Goal: Information Seeking & Learning: Learn about a topic

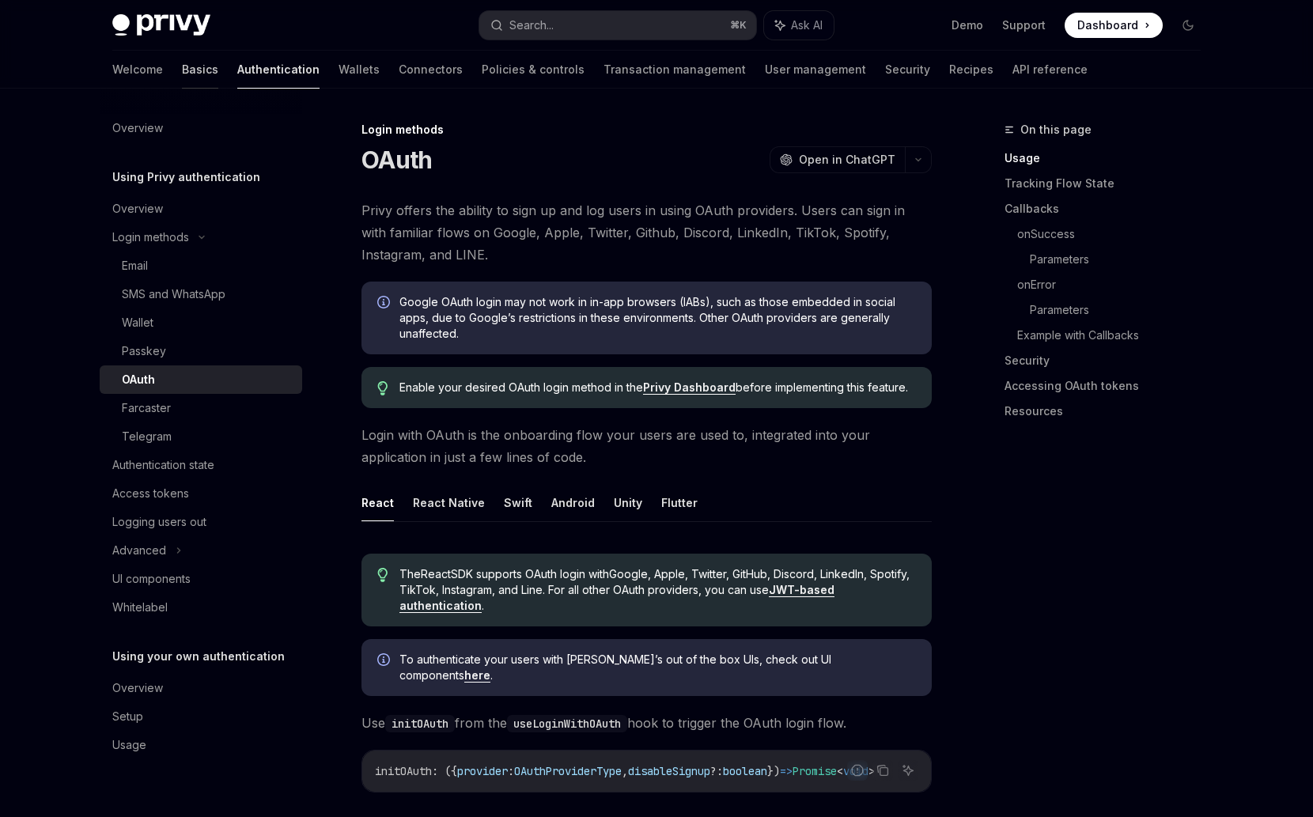
click at [182, 73] on link "Basics" at bounding box center [200, 70] width 36 height 38
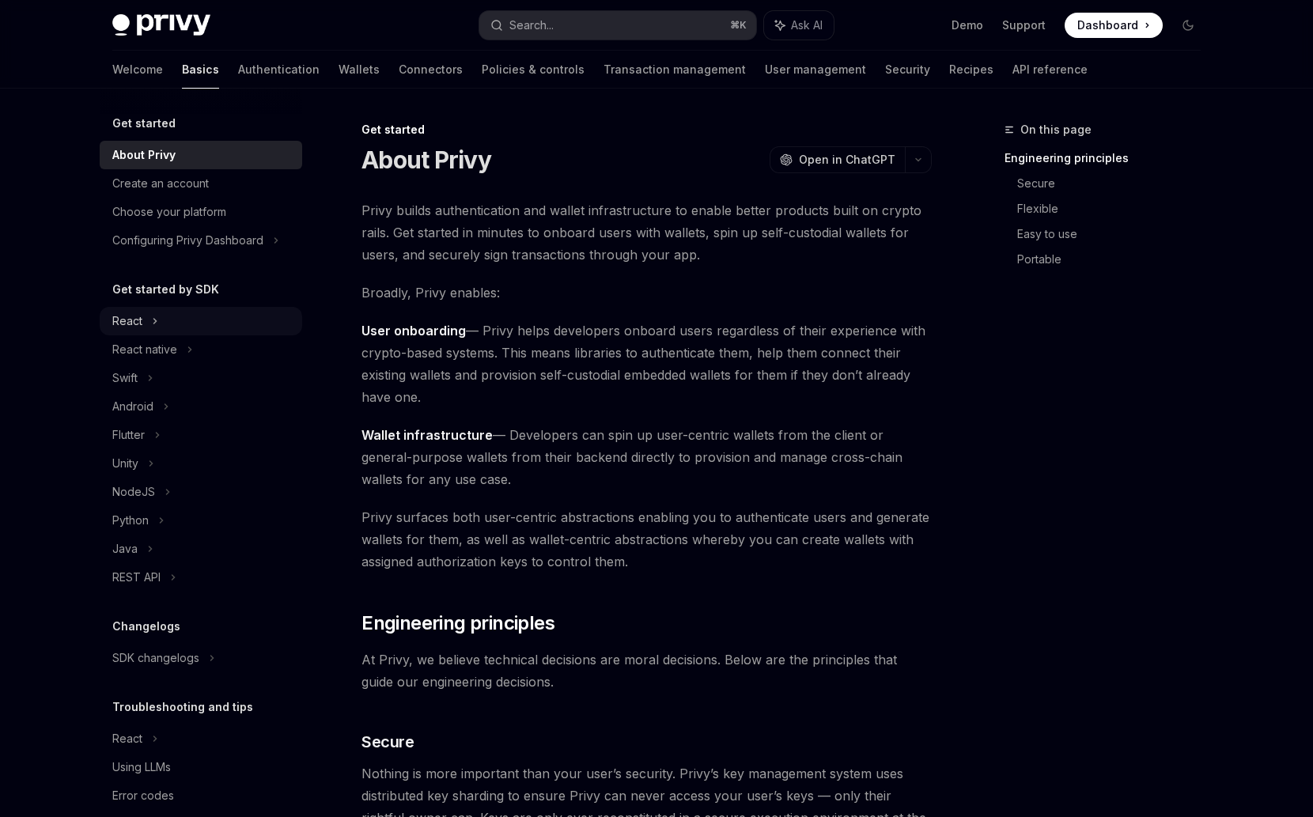
click at [173, 319] on div "React" at bounding box center [201, 321] width 202 height 28
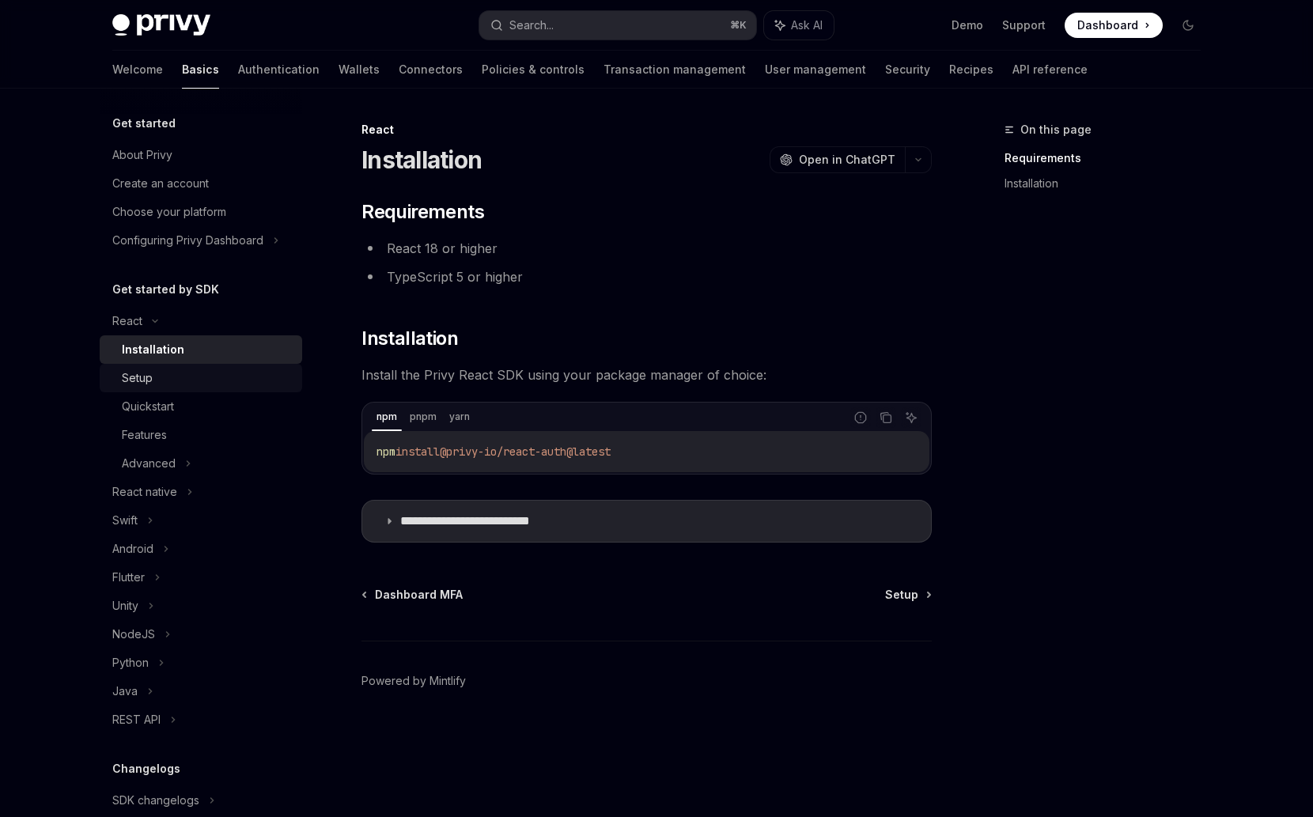
click at [183, 387] on div "Setup" at bounding box center [207, 377] width 171 height 19
type textarea "*"
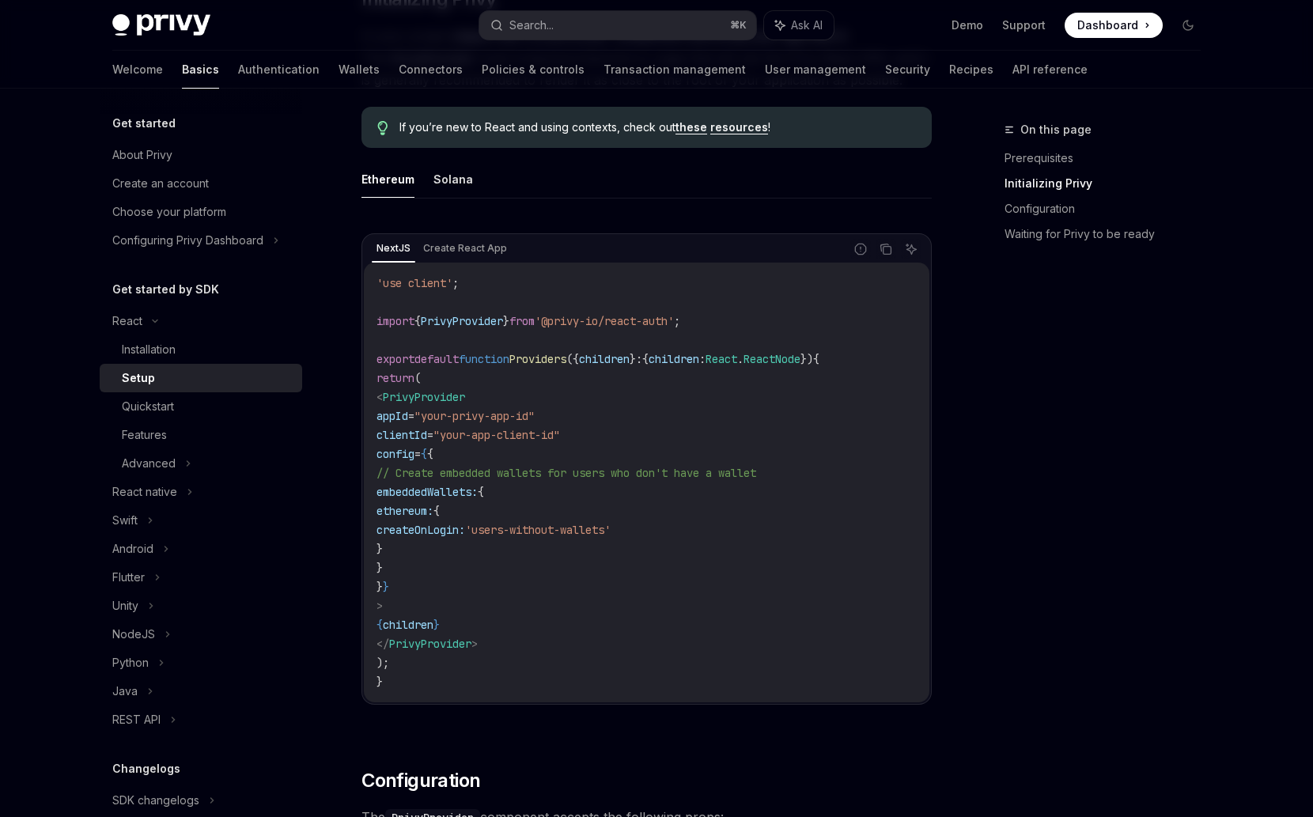
scroll to position [417, 0]
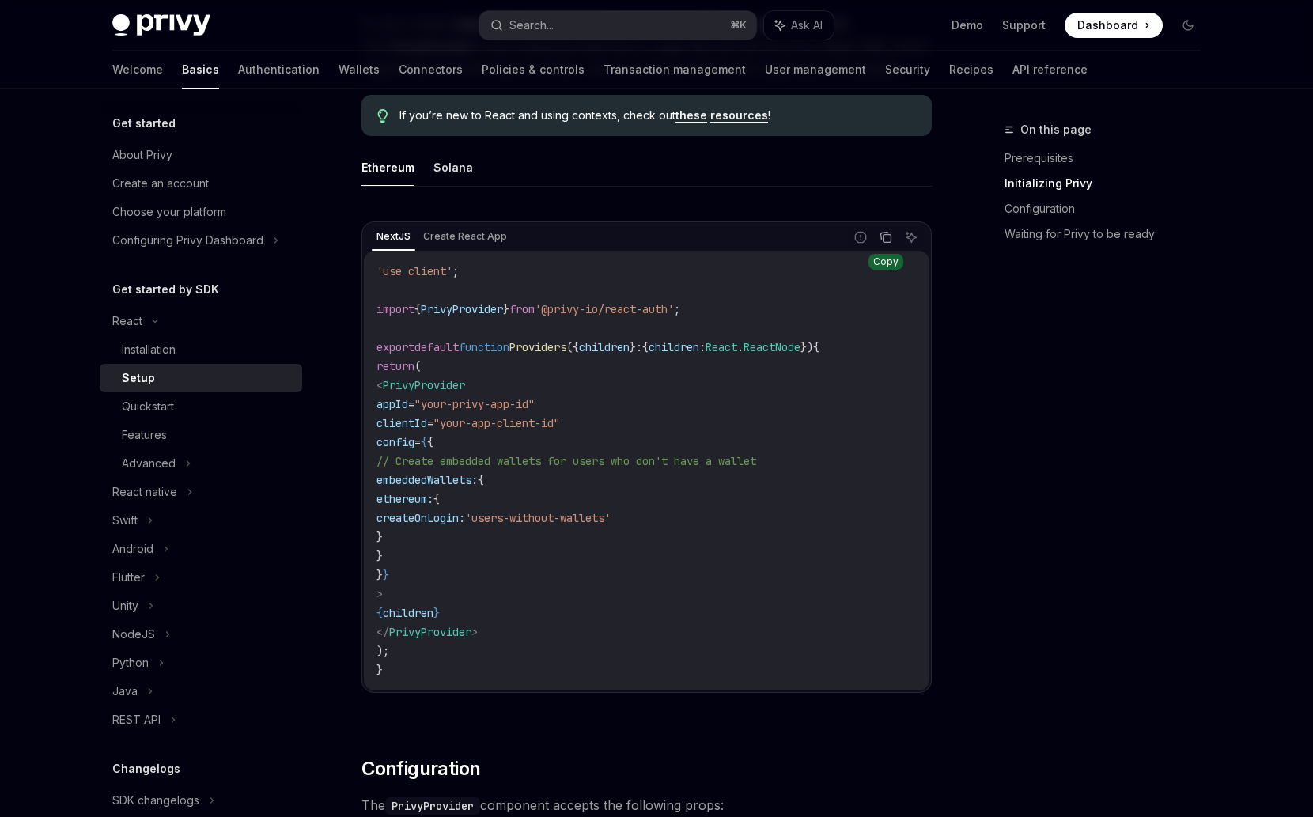
click at [886, 245] on button "Copy the contents from the code block" at bounding box center [885, 237] width 21 height 21
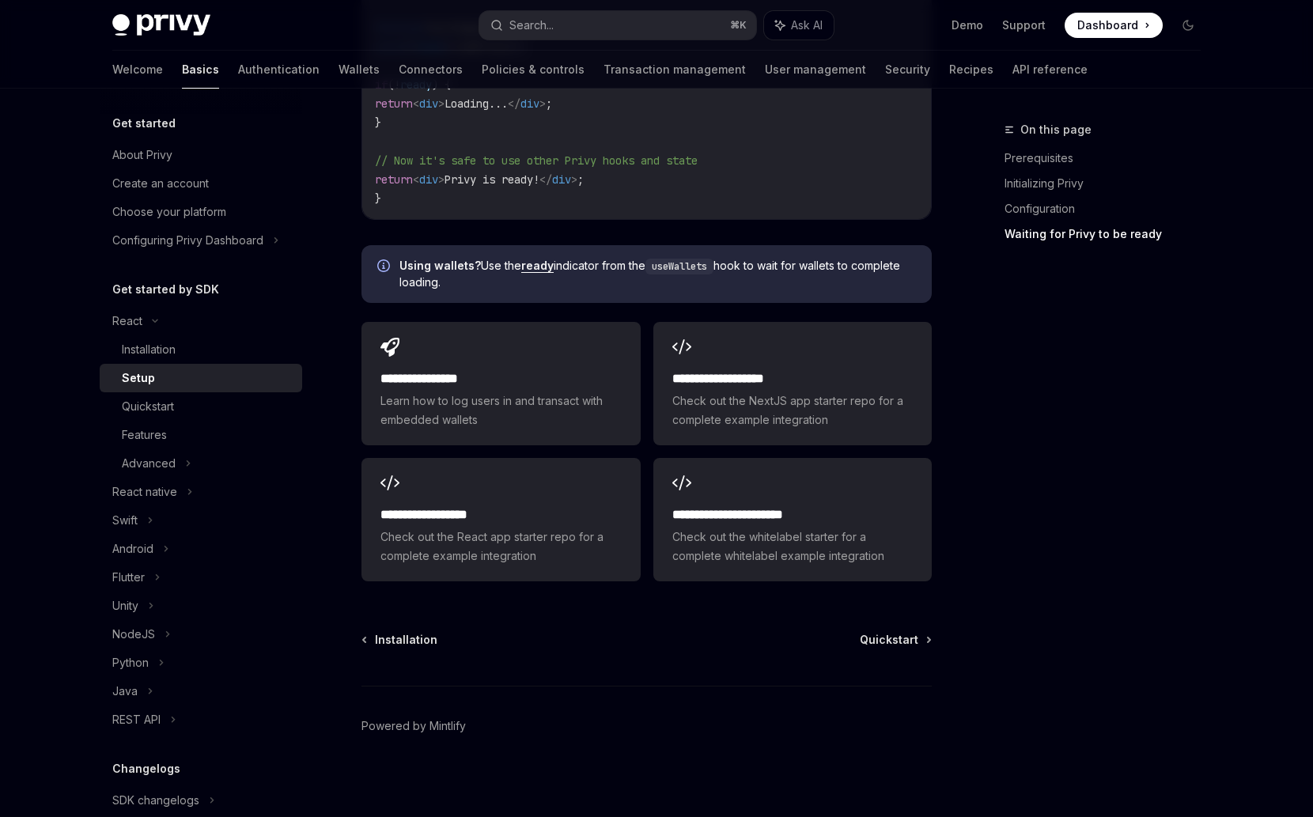
scroll to position [1898, 0]
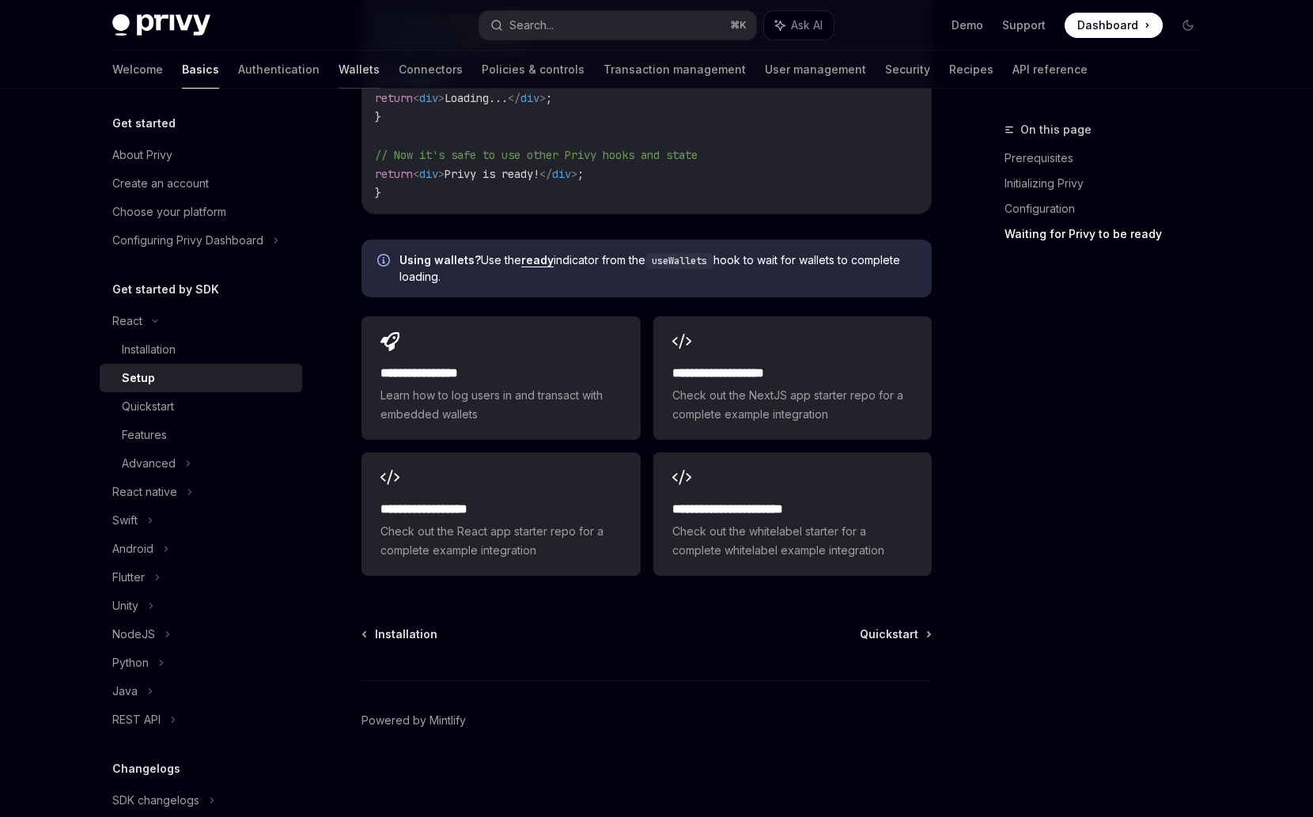
click at [338, 68] on link "Wallets" at bounding box center [358, 70] width 41 height 38
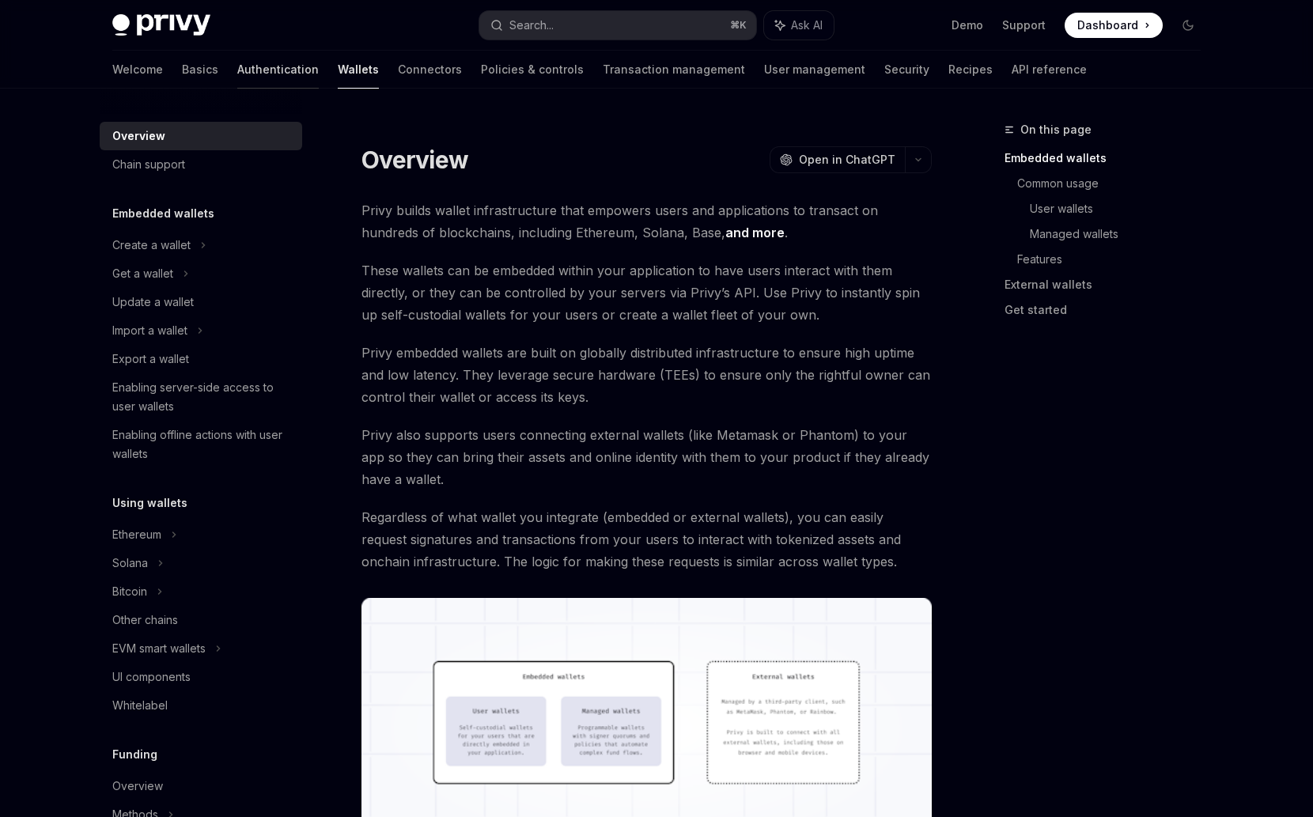
click at [237, 70] on link "Authentication" at bounding box center [277, 70] width 81 height 38
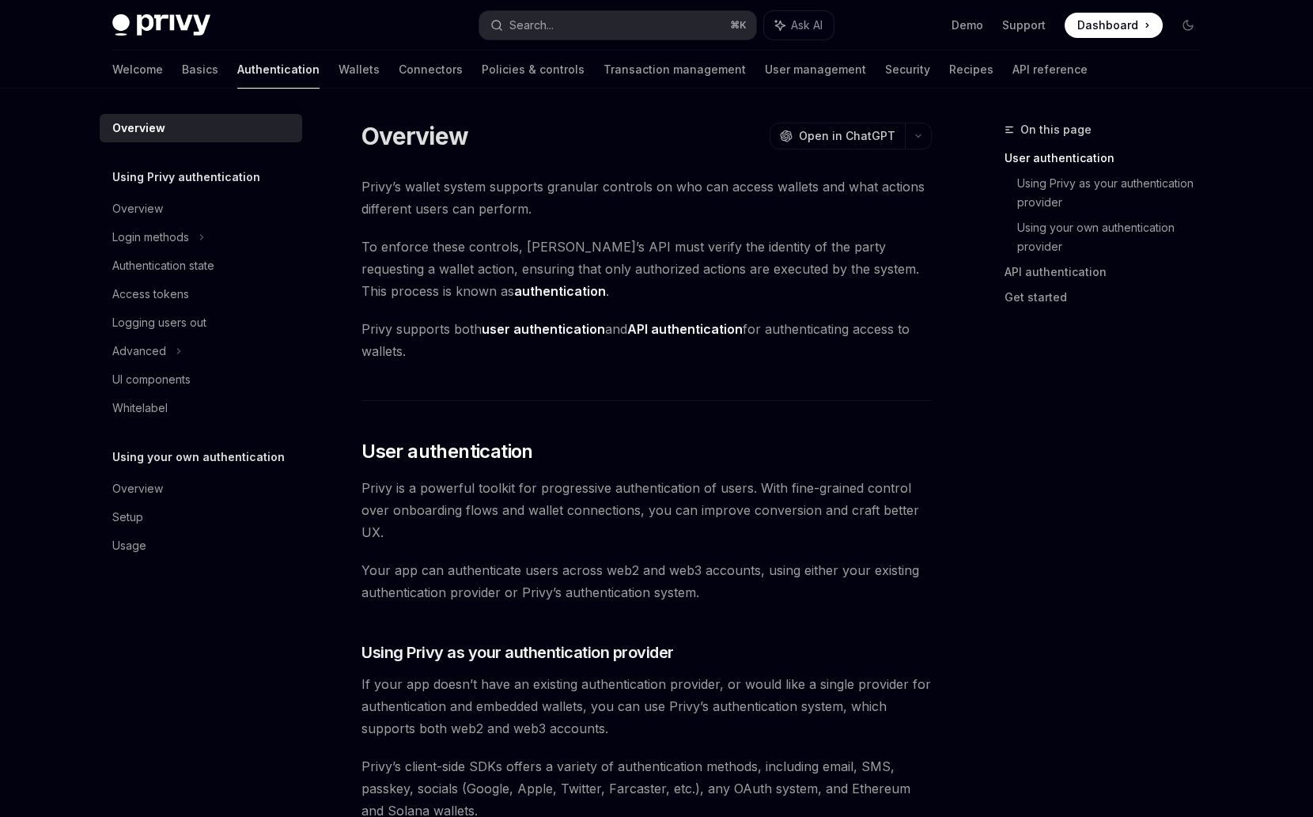
click at [311, 74] on div "Welcome Basics Authentication Wallets Connectors Policies & controls Transactio…" at bounding box center [599, 70] width 975 height 38
click at [338, 77] on link "Wallets" at bounding box center [358, 70] width 41 height 38
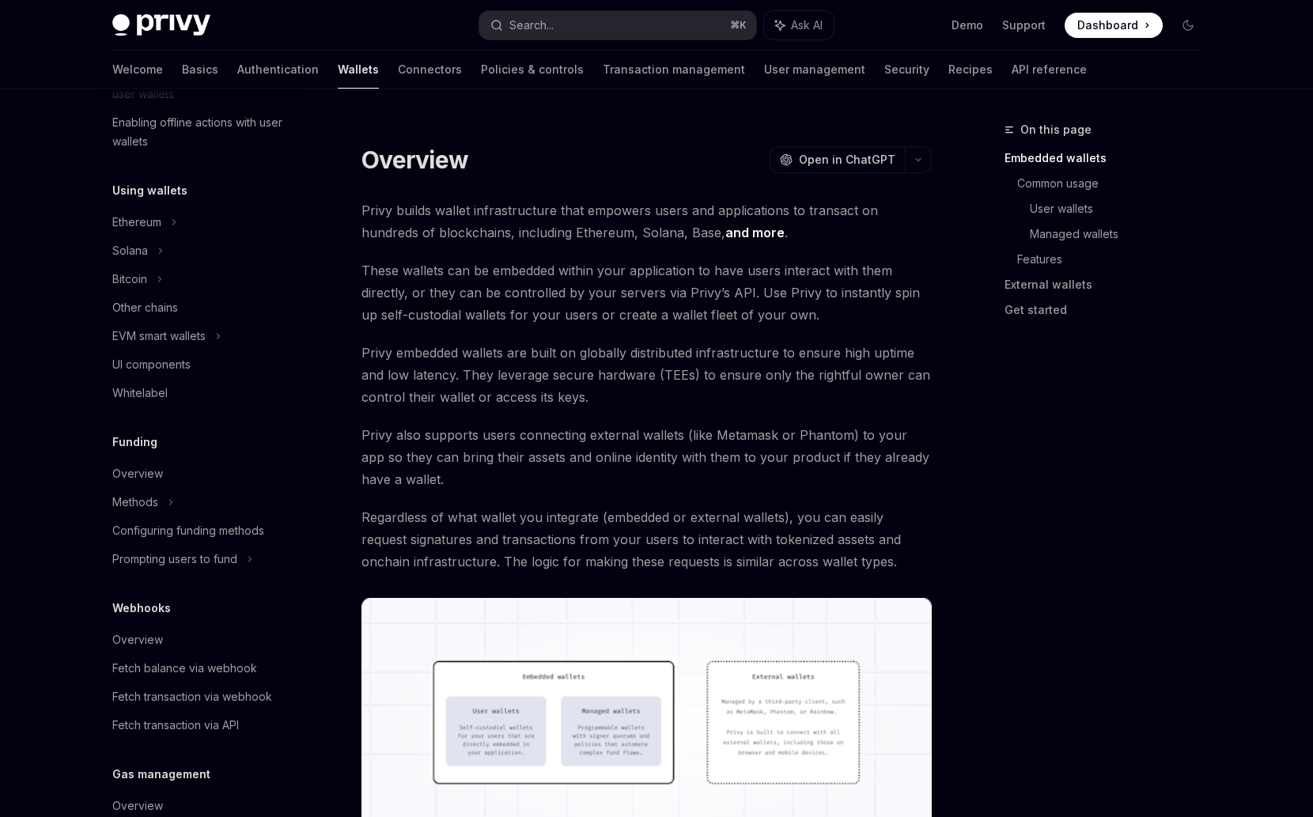
scroll to position [310, 0]
click at [166, 216] on div "Ethereum" at bounding box center [201, 224] width 202 height 28
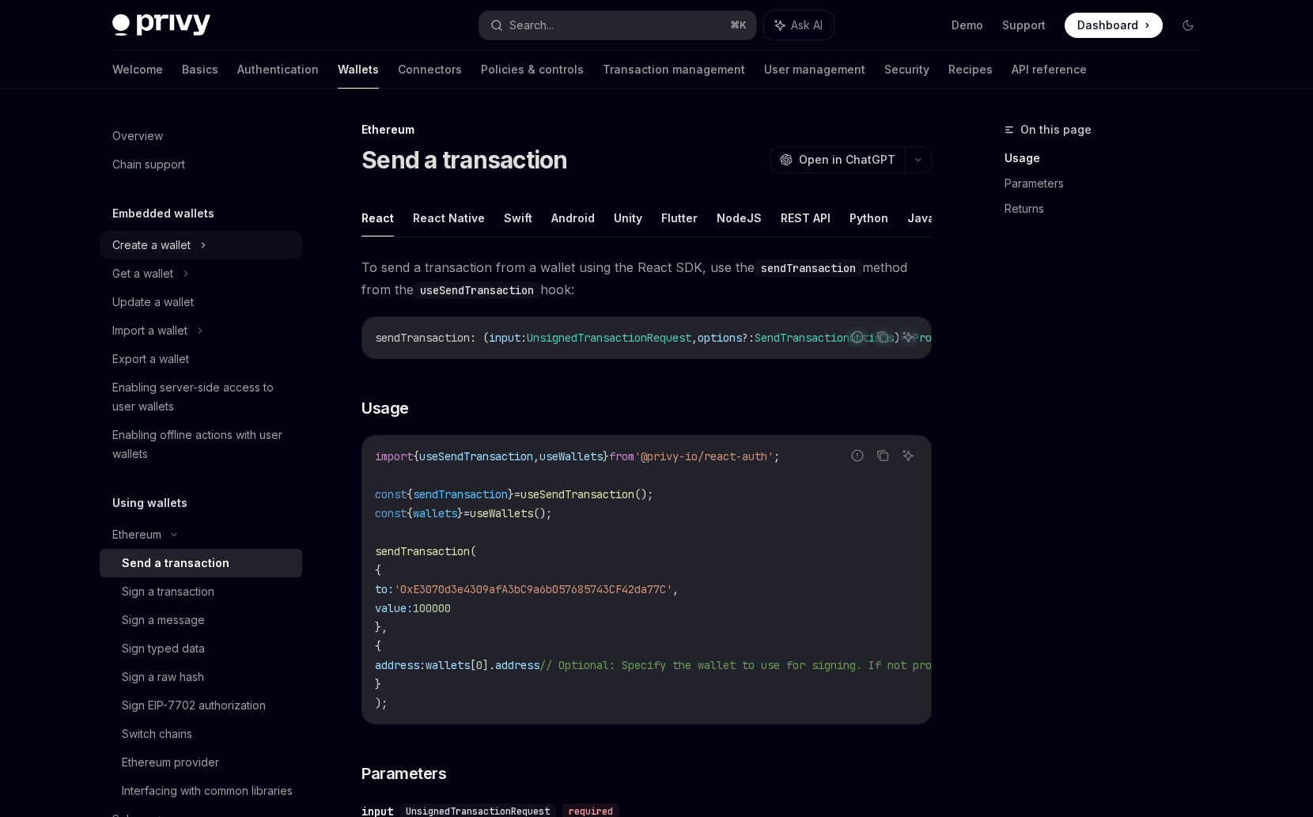
click at [210, 250] on div "Create a wallet" at bounding box center [201, 245] width 202 height 28
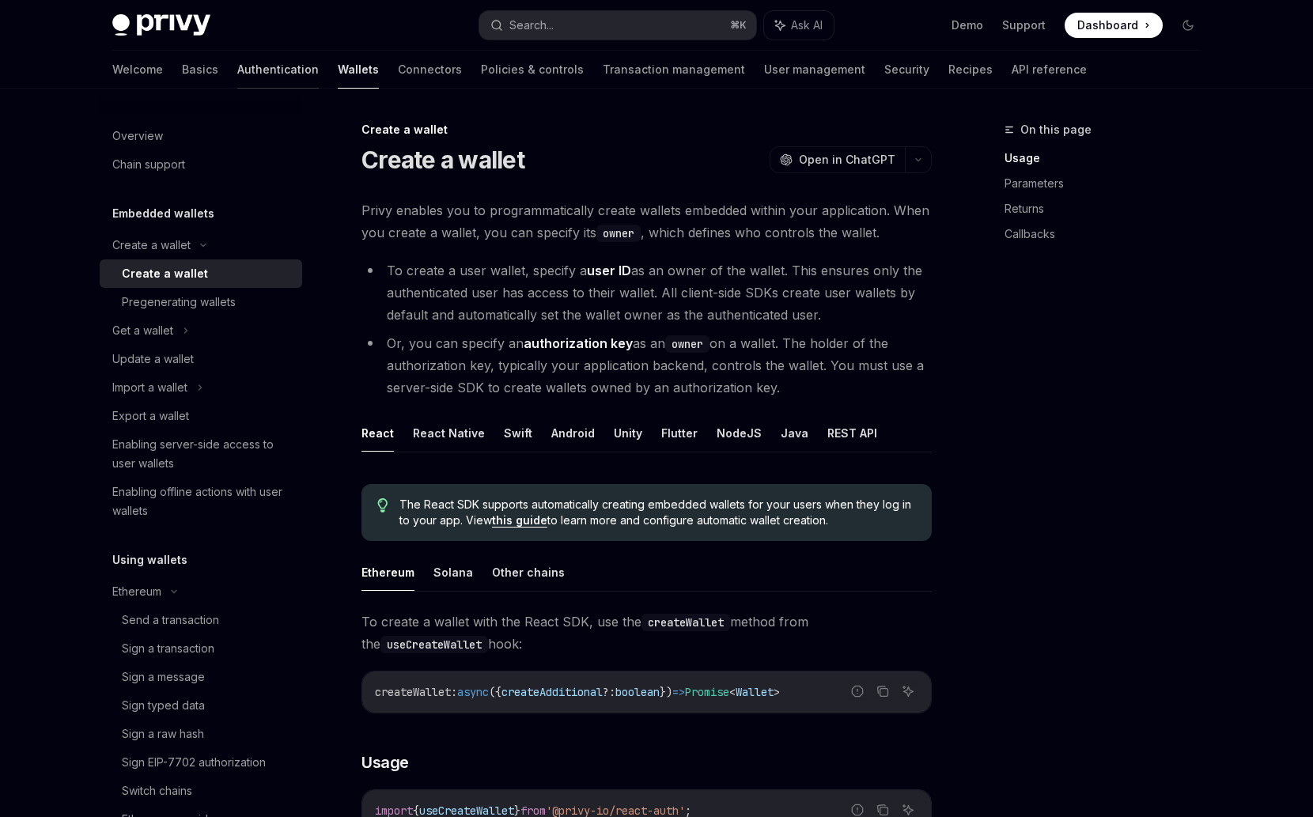
click at [237, 68] on link "Authentication" at bounding box center [277, 70] width 81 height 38
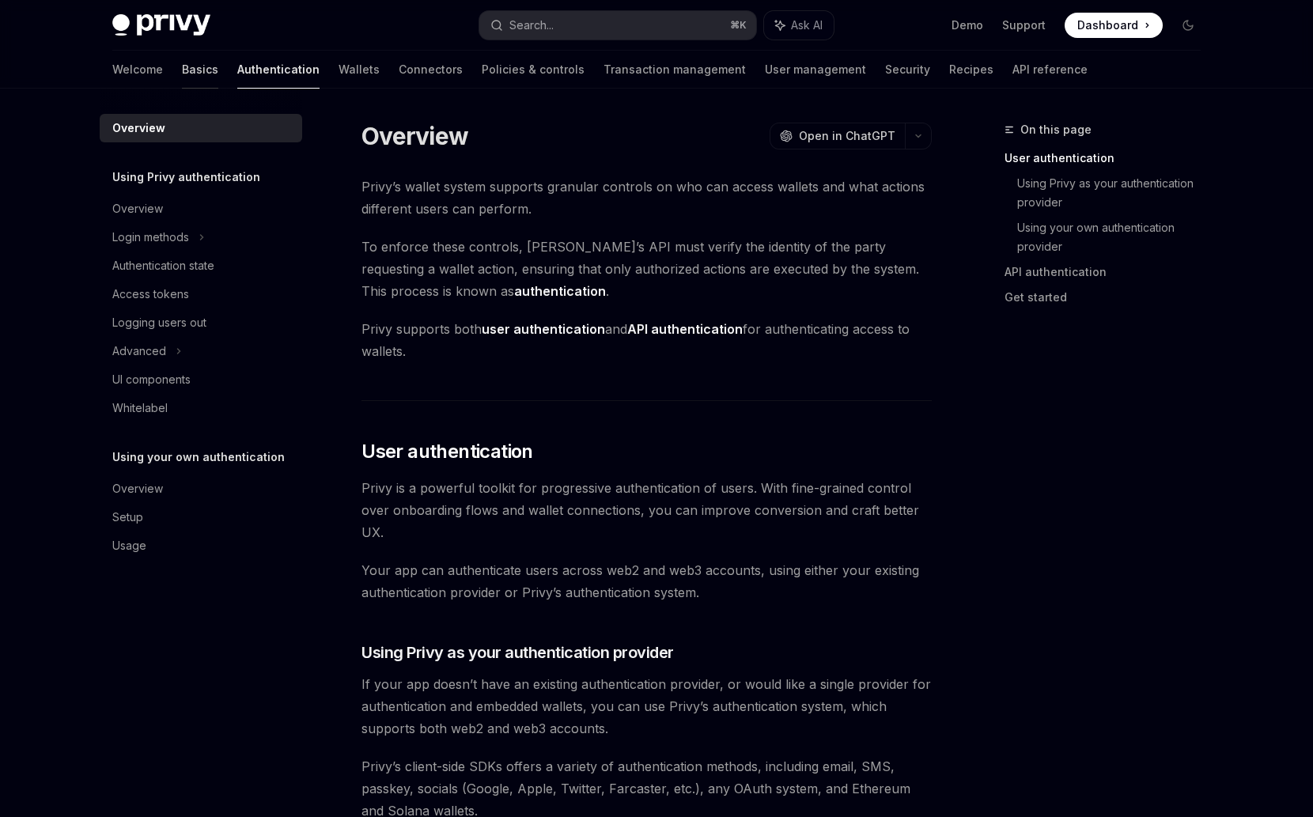
click at [182, 86] on link "Basics" at bounding box center [200, 70] width 36 height 38
type textarea "*"
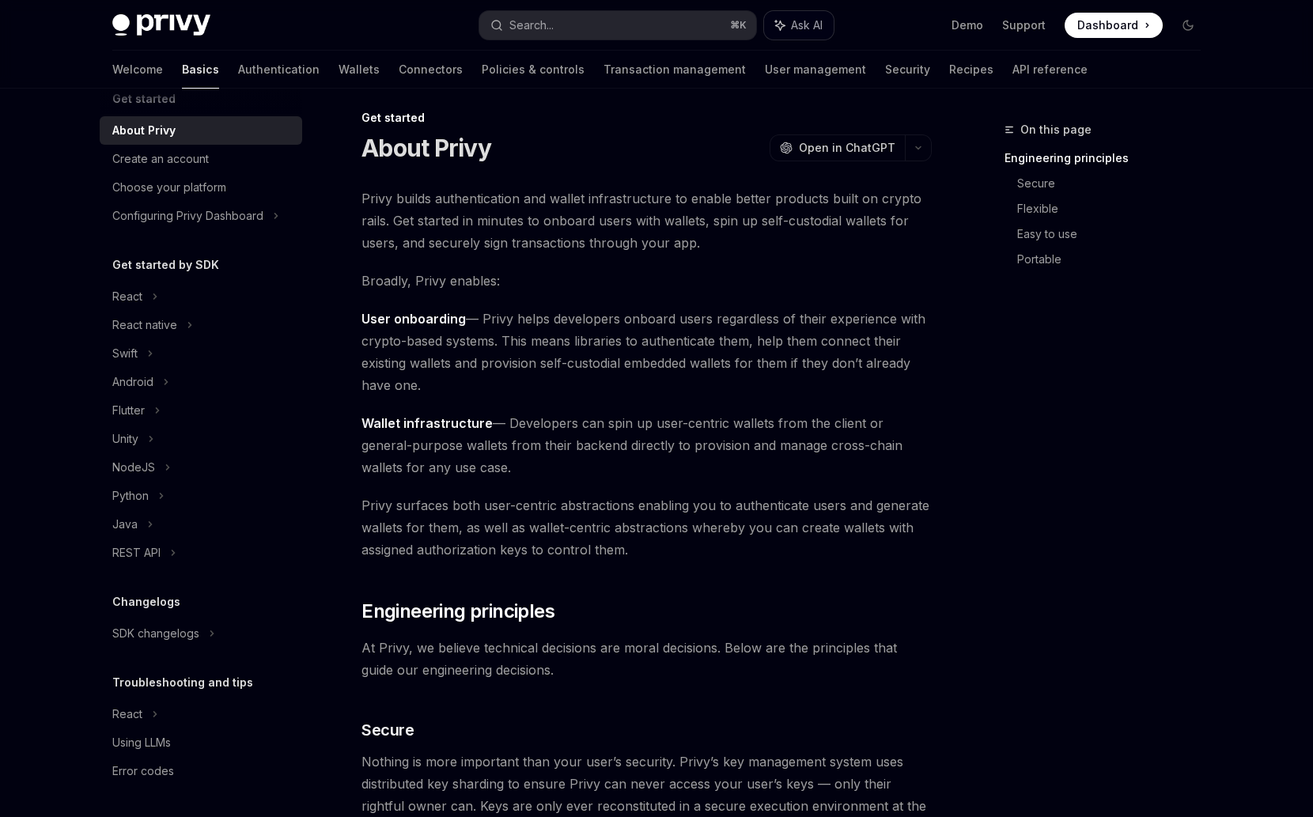
scroll to position [25, 0]
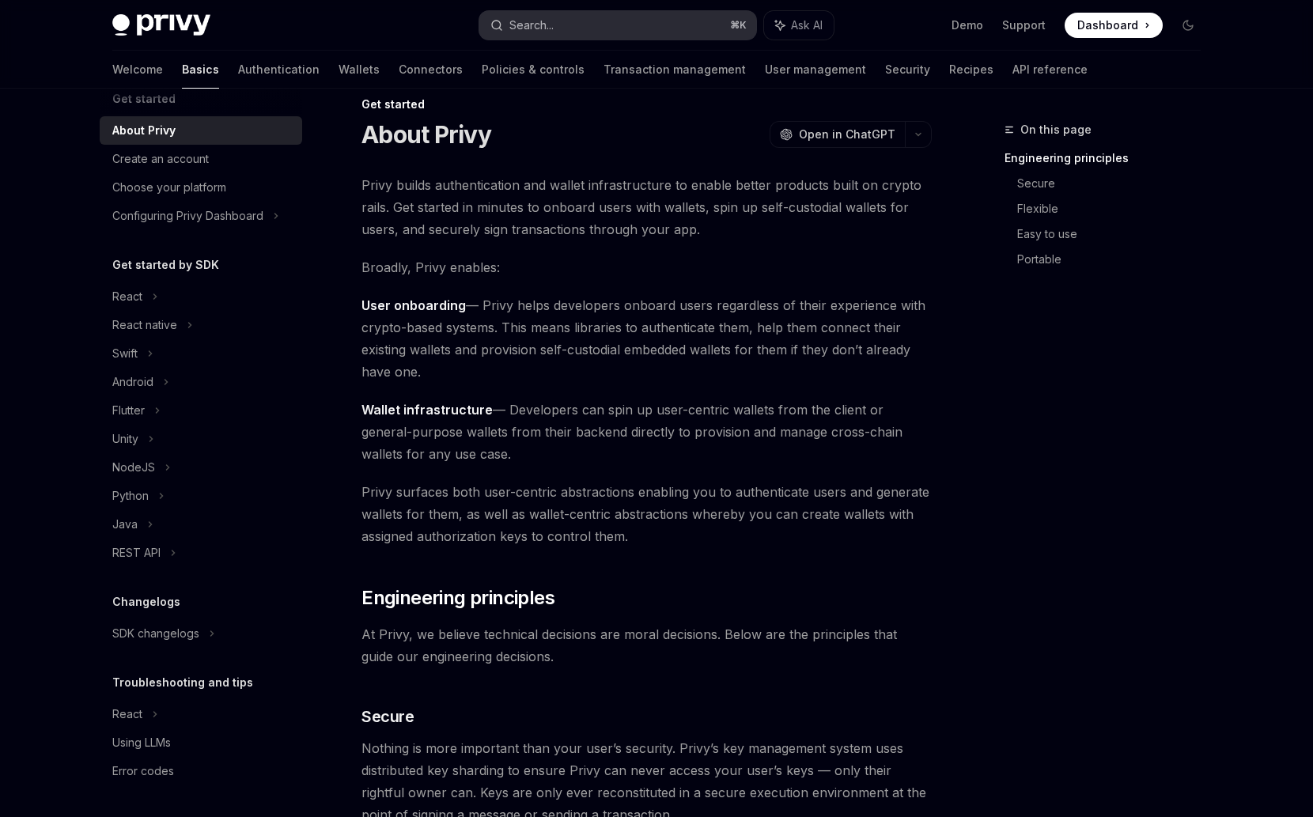
click at [600, 35] on button "Search... ⌘ K" at bounding box center [617, 25] width 277 height 28
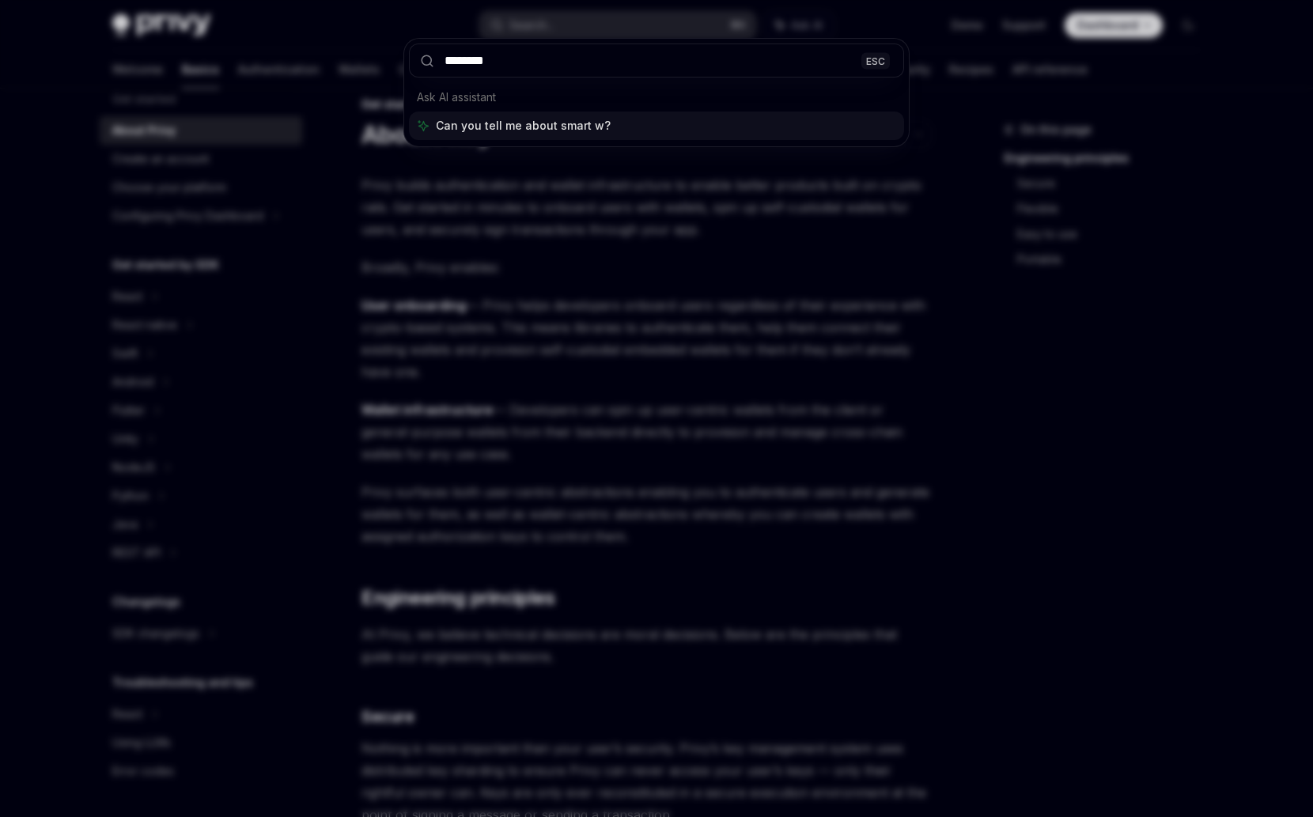
type input "*********"
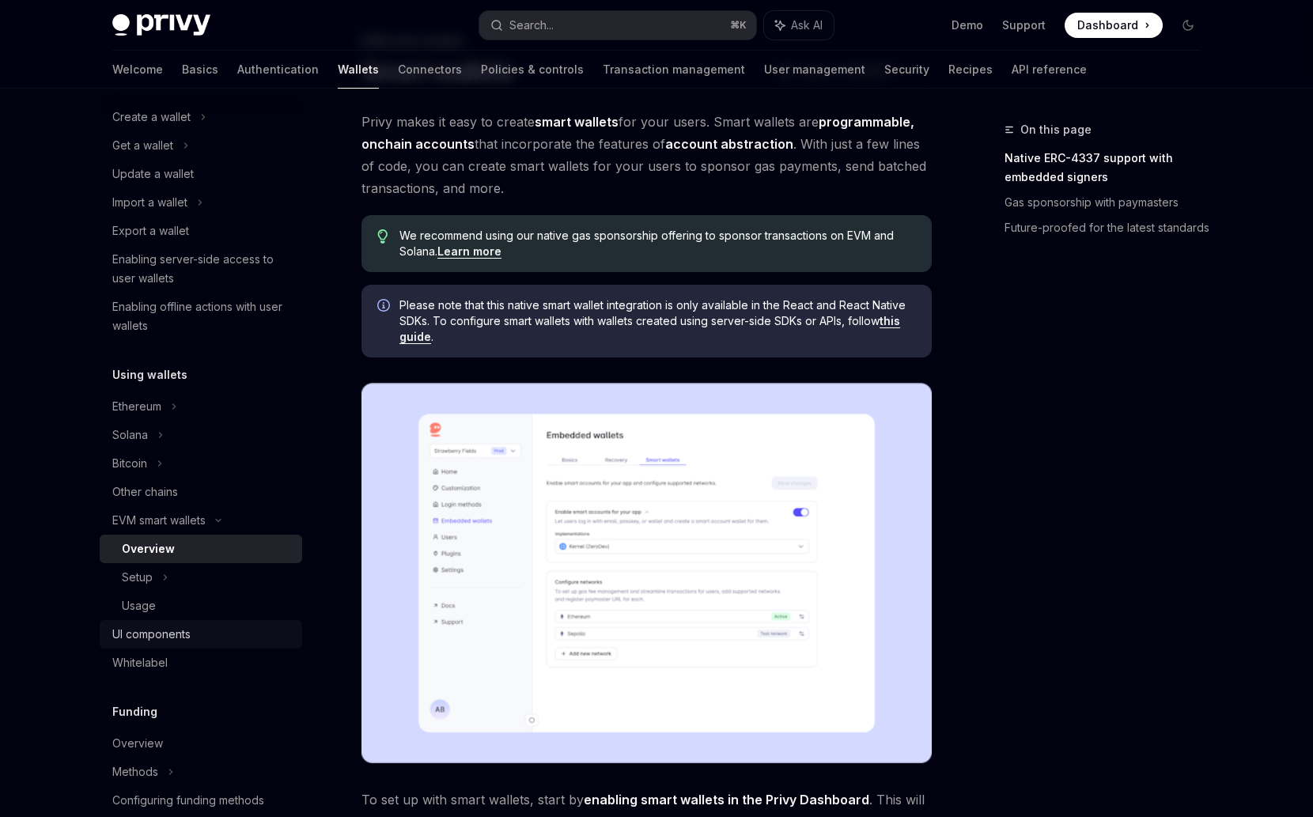
scroll to position [148, 0]
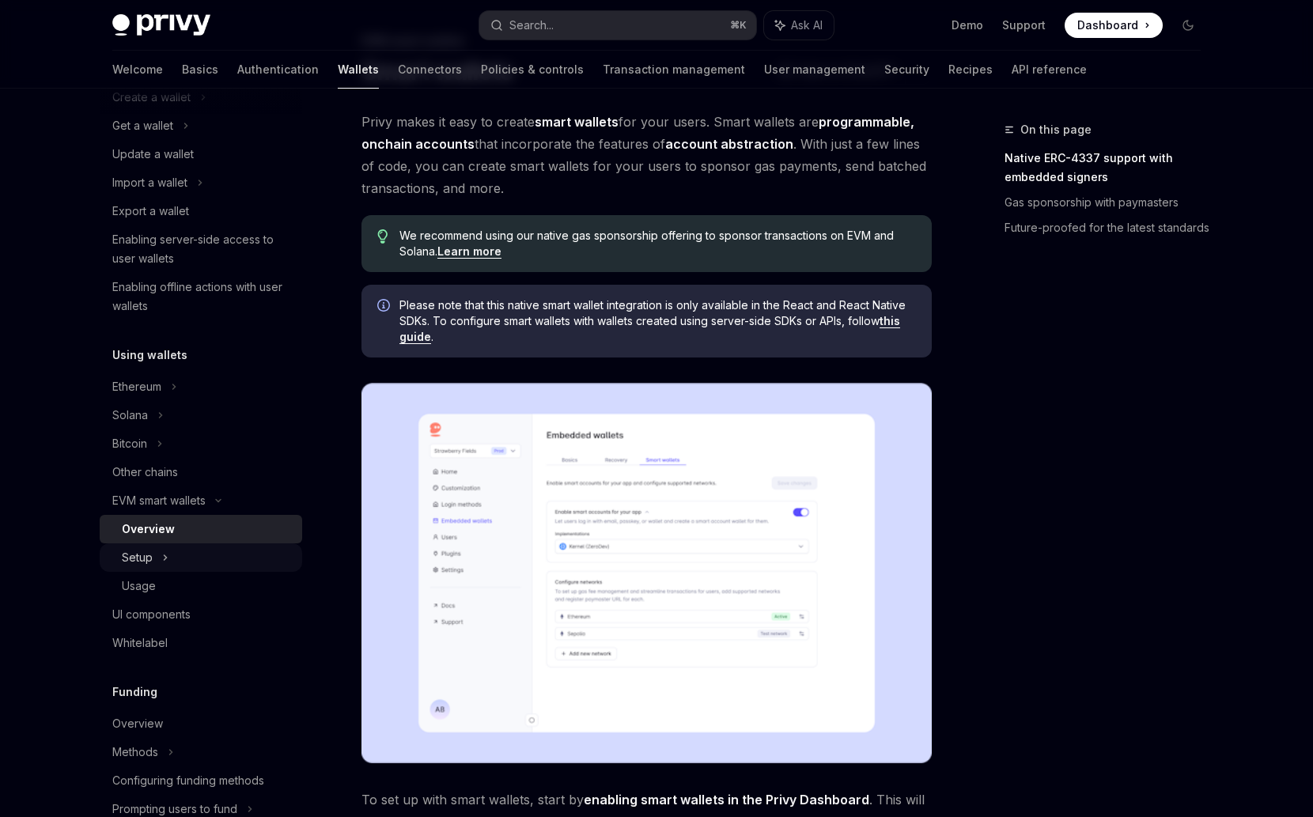
click at [183, 563] on div "Setup" at bounding box center [201, 557] width 202 height 28
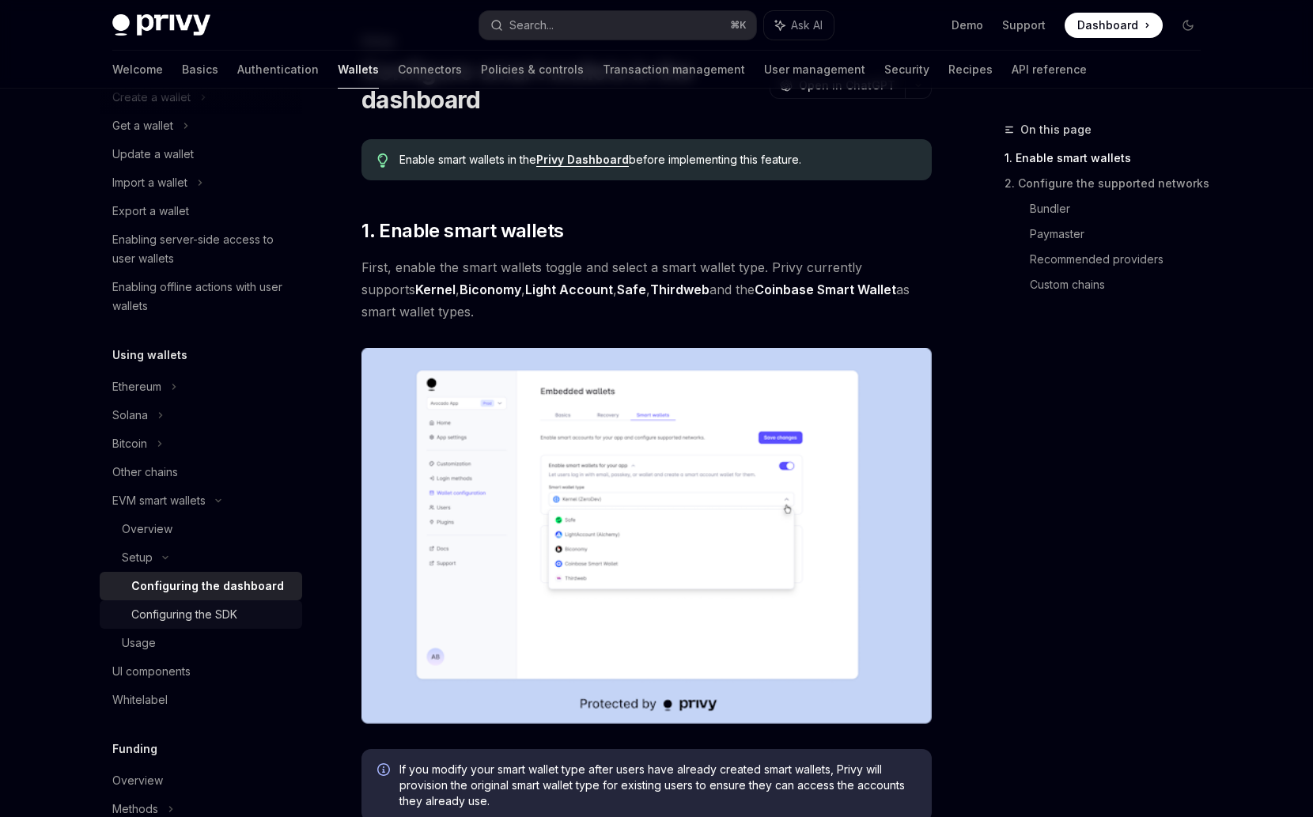
click at [237, 614] on div "Configuring the SDK" at bounding box center [184, 614] width 106 height 19
type textarea "*"
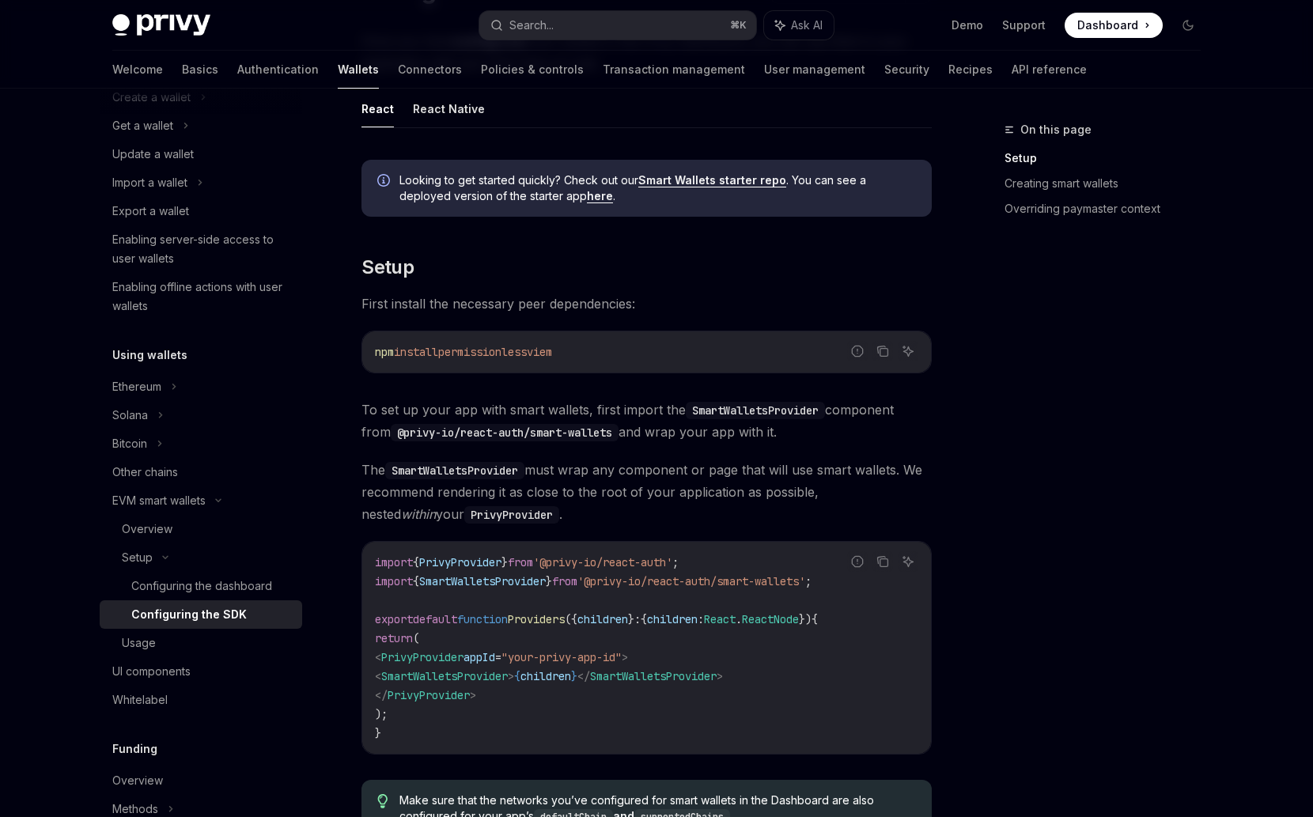
scroll to position [190, 0]
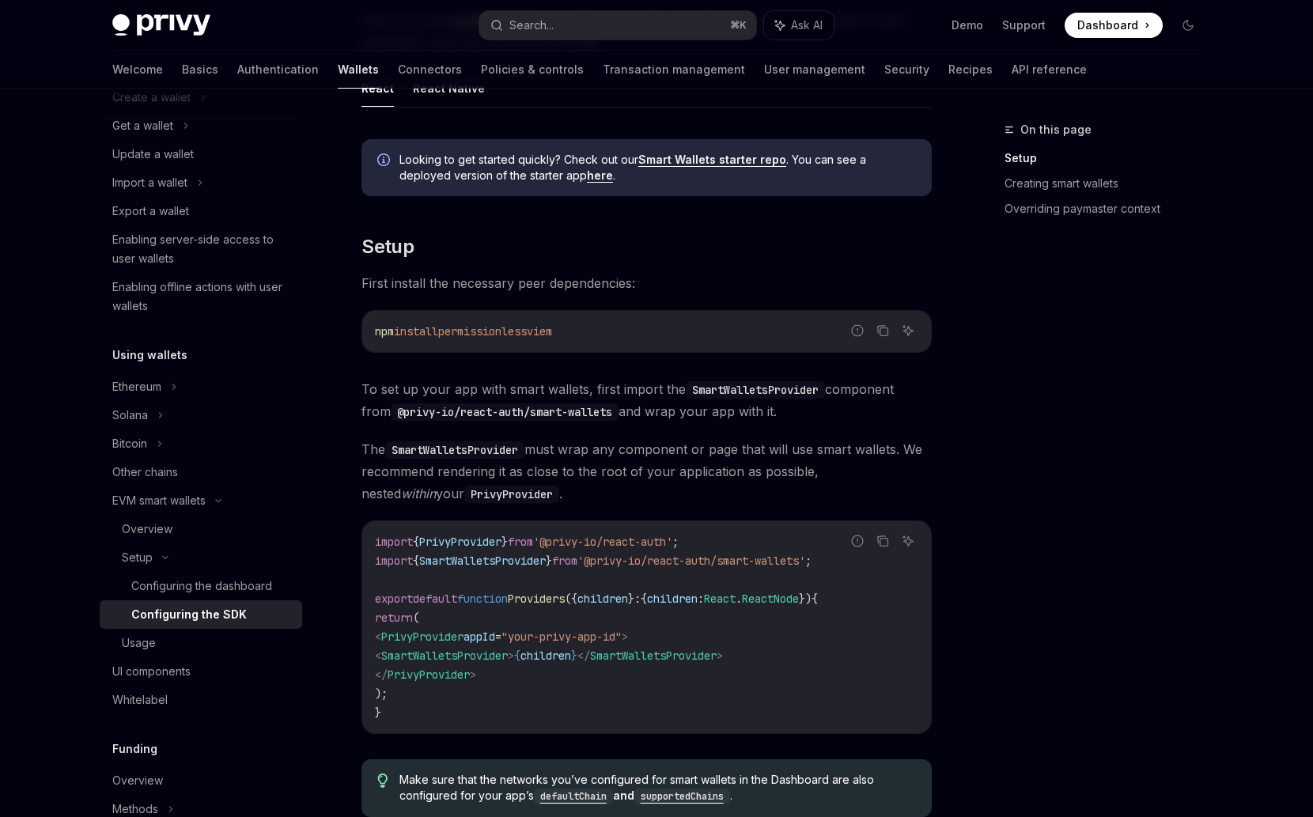
click at [508, 661] on span "SmartWalletsProvider" at bounding box center [444, 655] width 127 height 14
copy code "< SmartWalletsProvider > { children } </ SmartWalletsProvider >"
click at [577, 565] on span "from" at bounding box center [564, 560] width 25 height 14
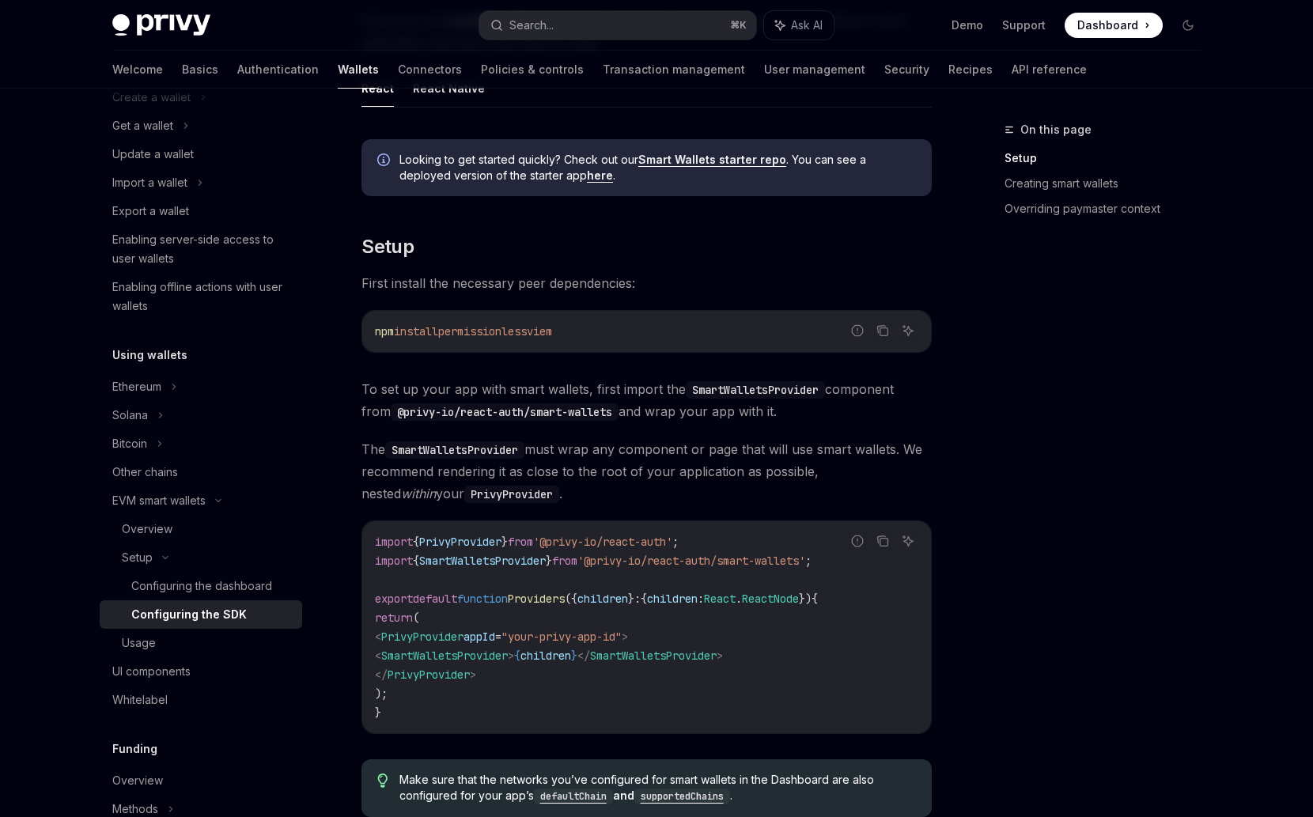
click at [577, 565] on span "from" at bounding box center [564, 560] width 25 height 14
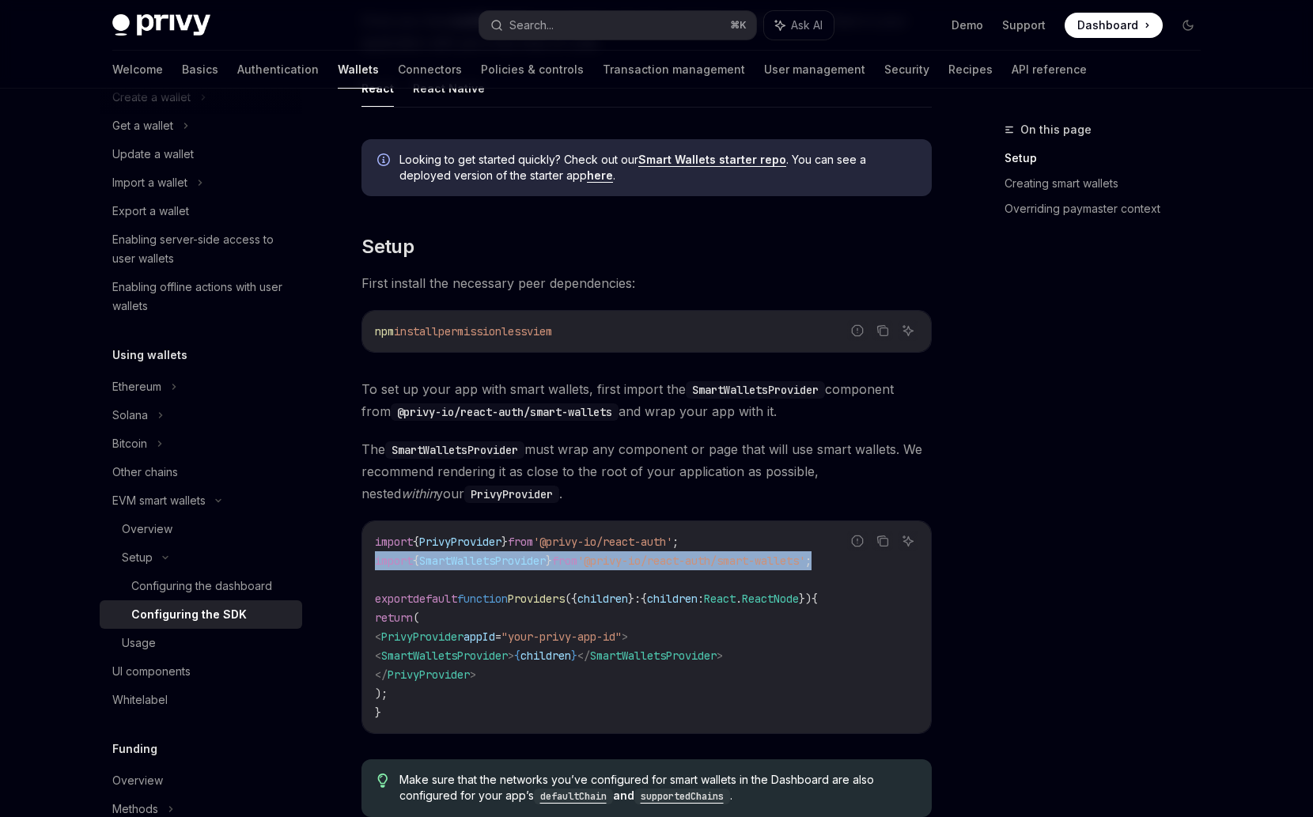
click at [577, 565] on span "from" at bounding box center [564, 560] width 25 height 14
copy code "import { SmartWalletsProvider } from '@privy-io/react-auth/smart-wallets' ;"
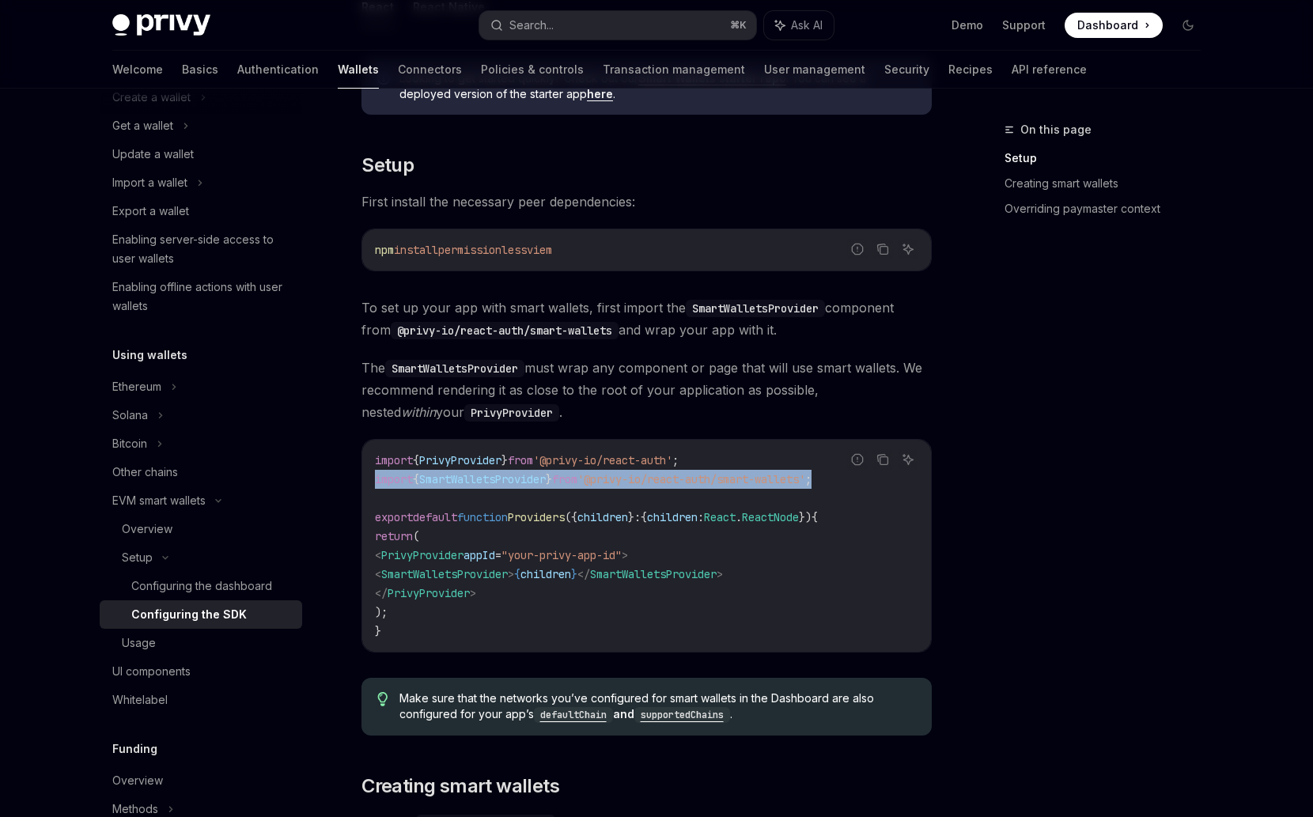
scroll to position [291, 0]
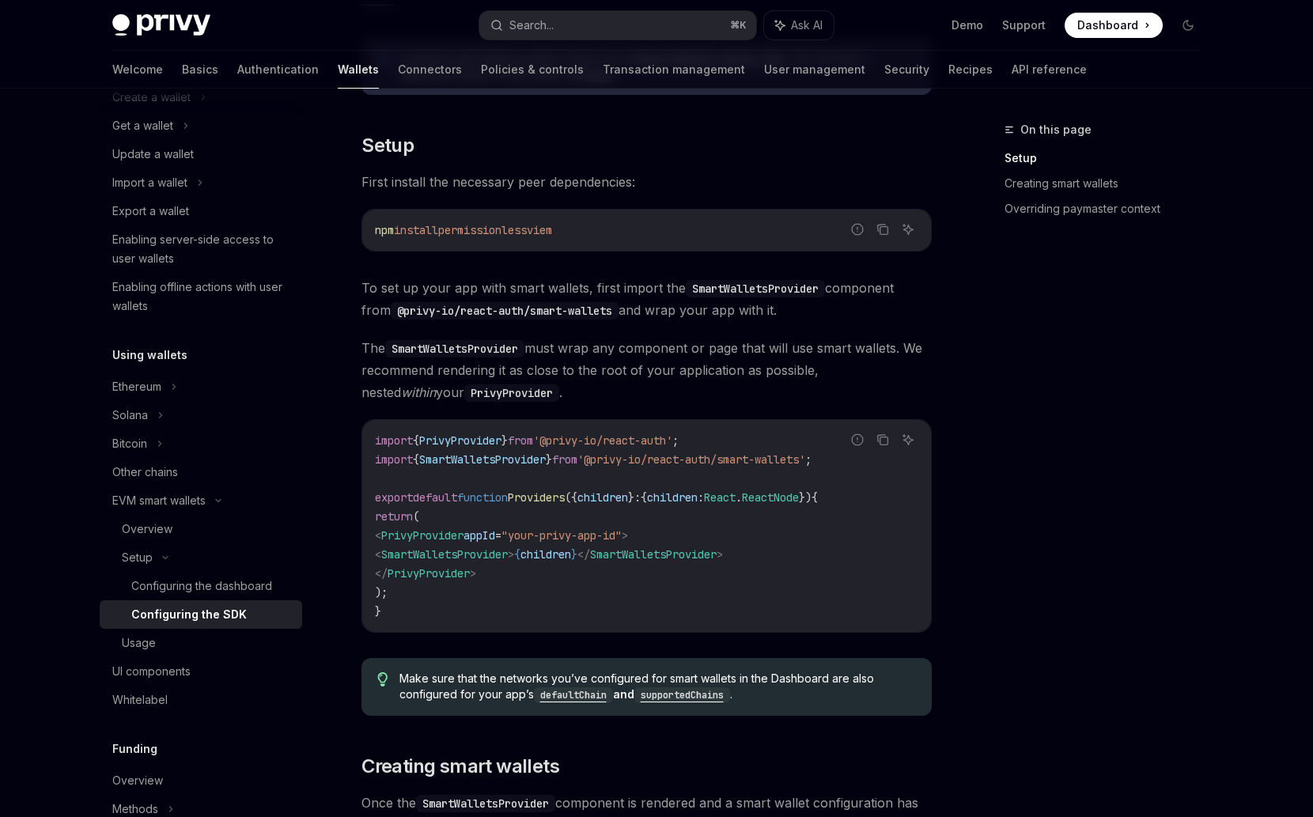
click at [361, 258] on div "Setup Configure smart wallets in the SDK OpenAI Open in ChatGPT OpenAI Open in …" at bounding box center [498, 798] width 873 height 1939
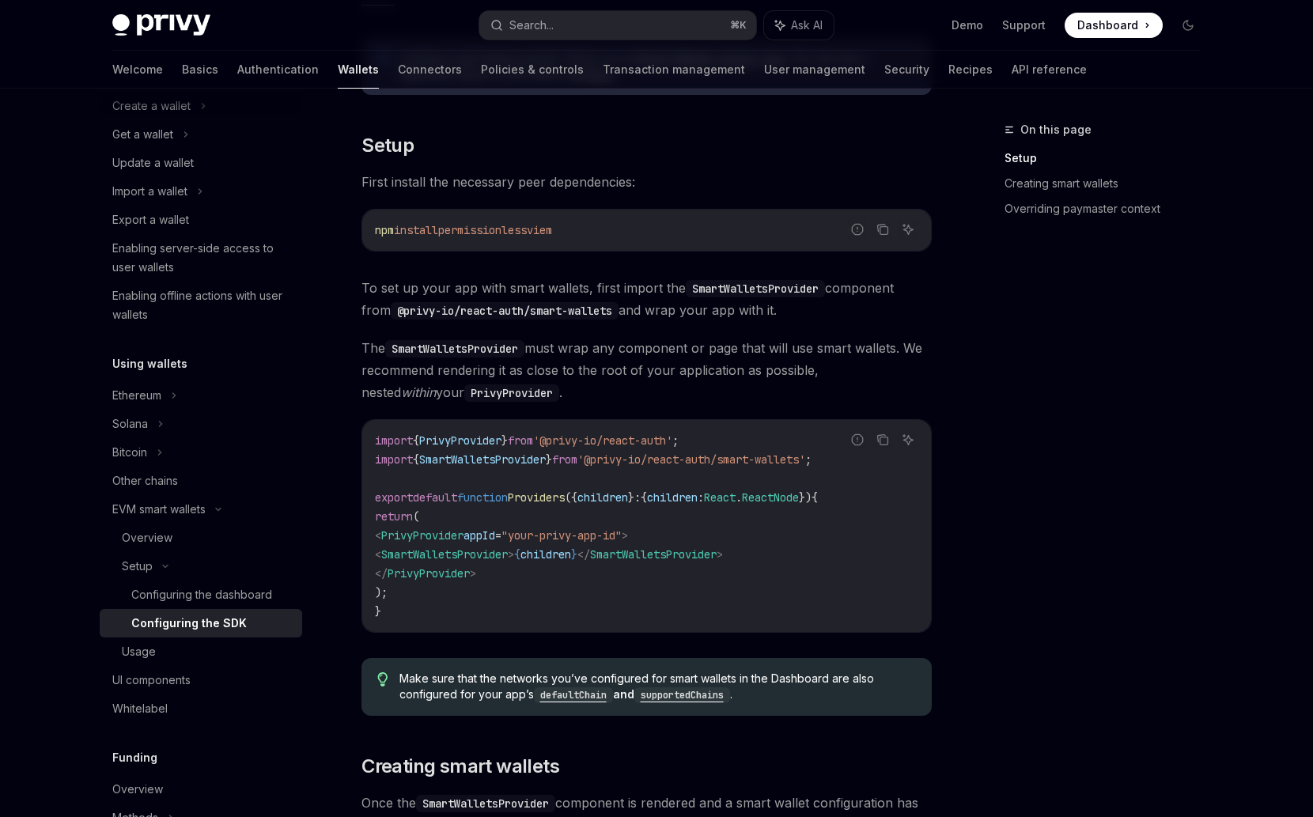
scroll to position [0, 0]
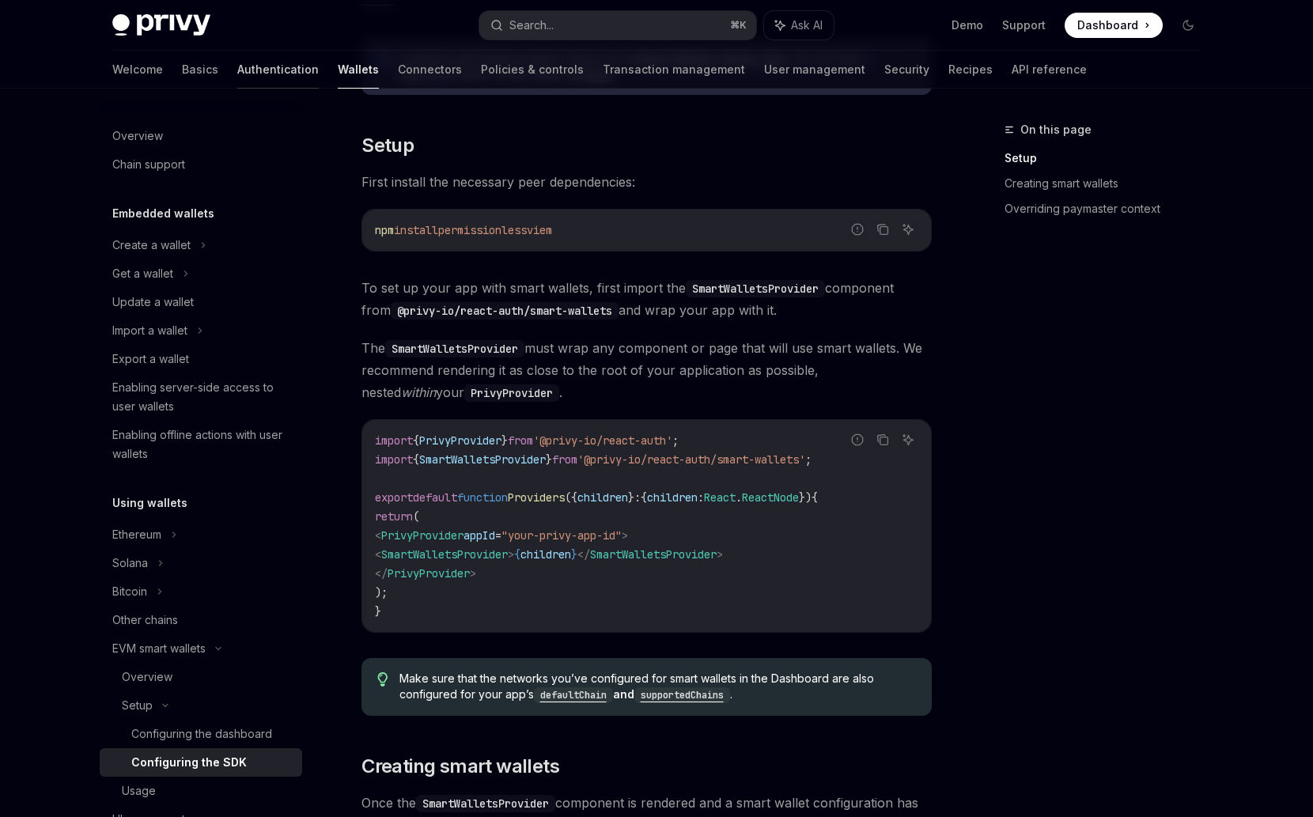
click at [243, 71] on link "Authentication" at bounding box center [277, 70] width 81 height 38
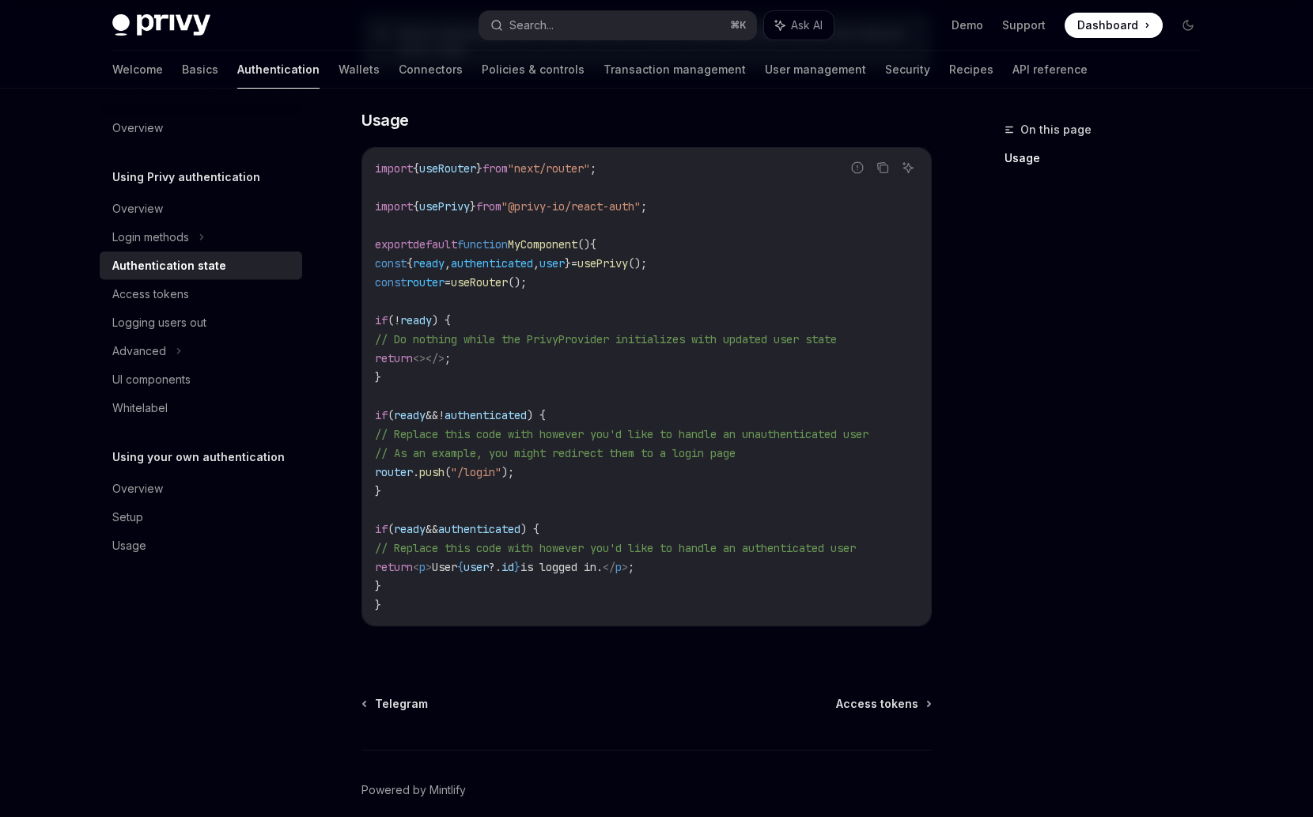
scroll to position [455, 0]
click at [206, 295] on div "Access tokens" at bounding box center [202, 294] width 180 height 19
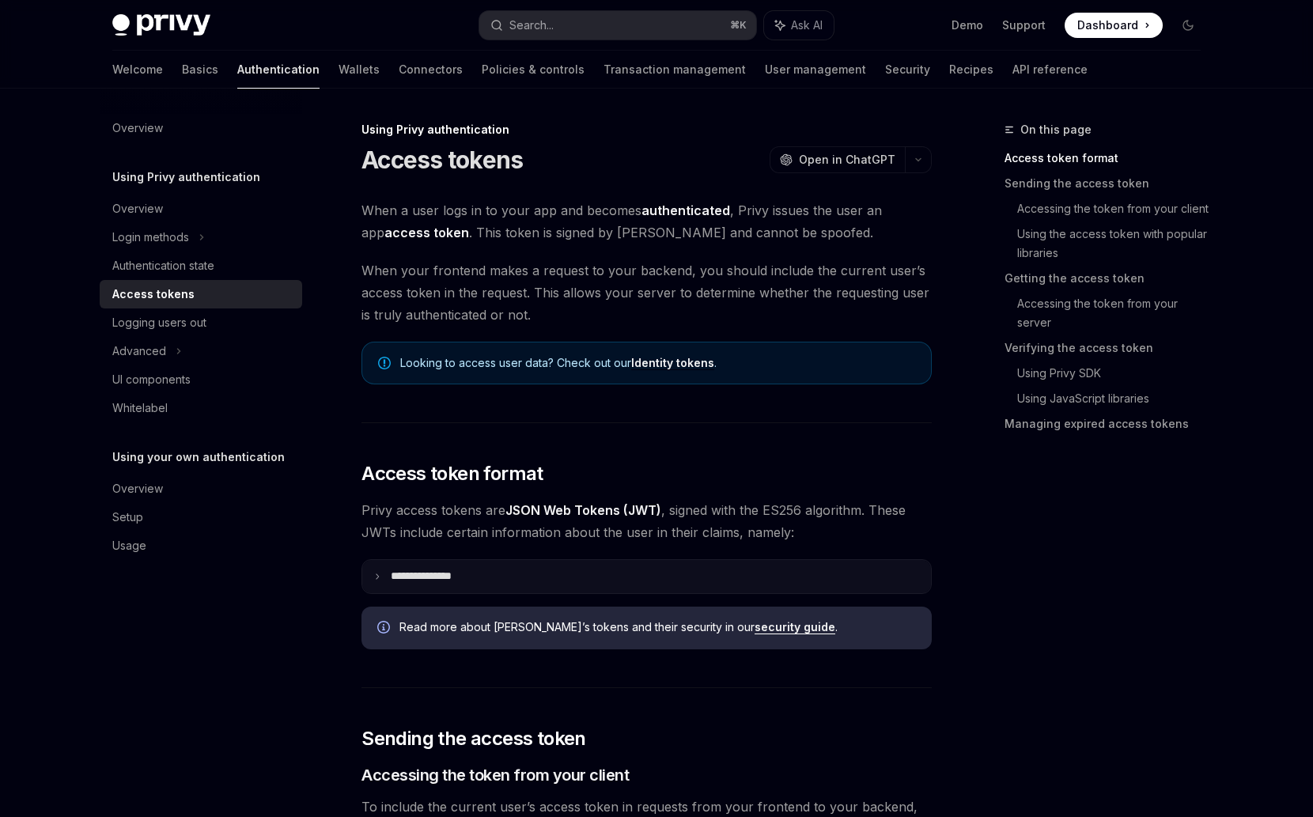
click at [833, 566] on summary "**********" at bounding box center [646, 576] width 569 height 33
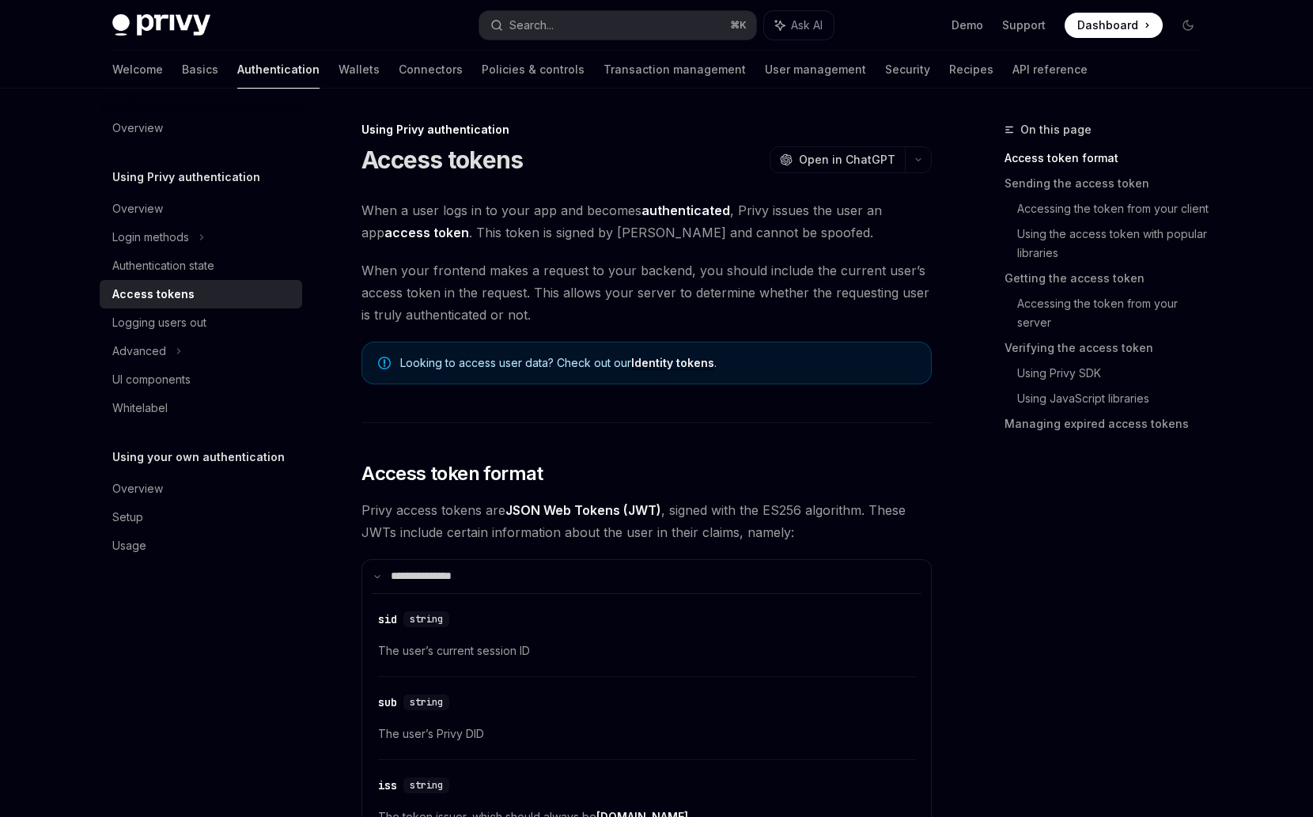
click at [656, 365] on link "Identity tokens" at bounding box center [672, 363] width 83 height 14
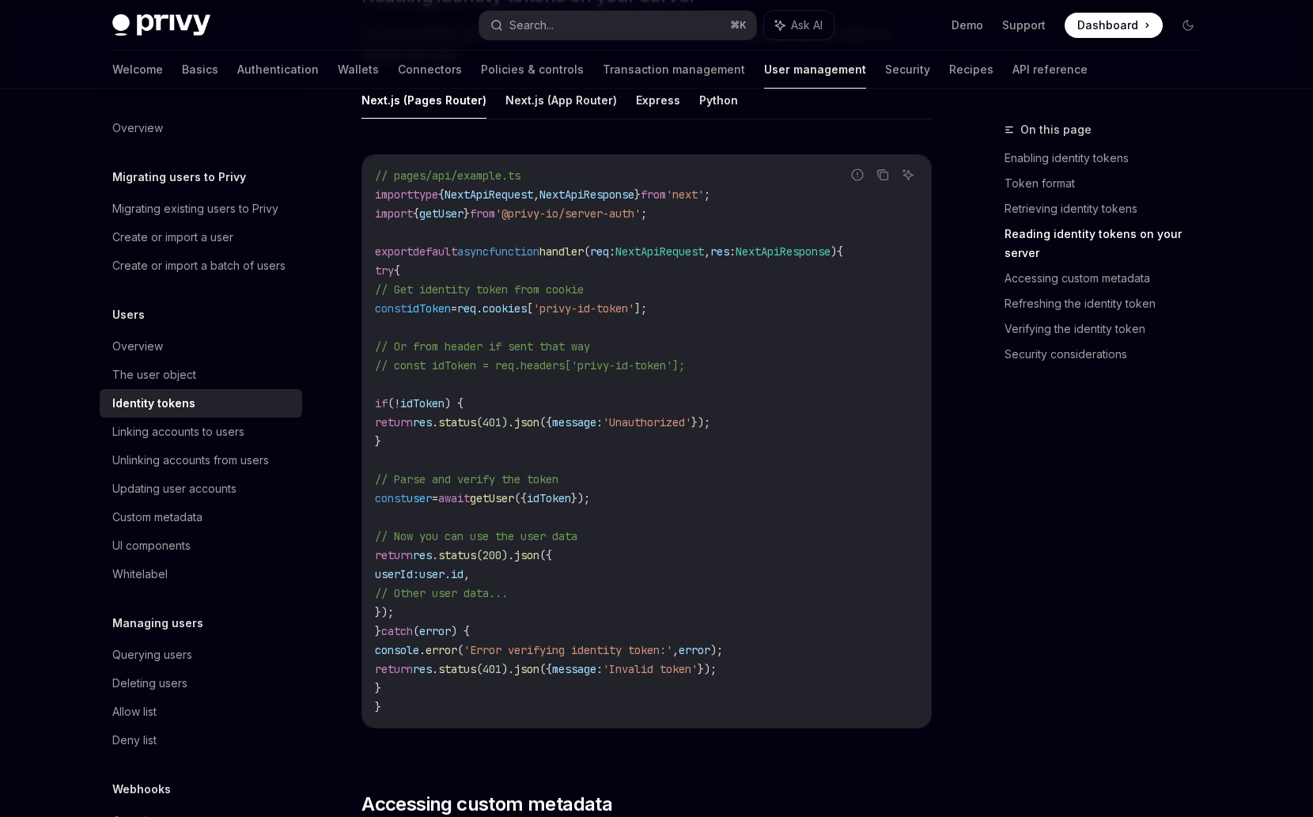
scroll to position [2176, 0]
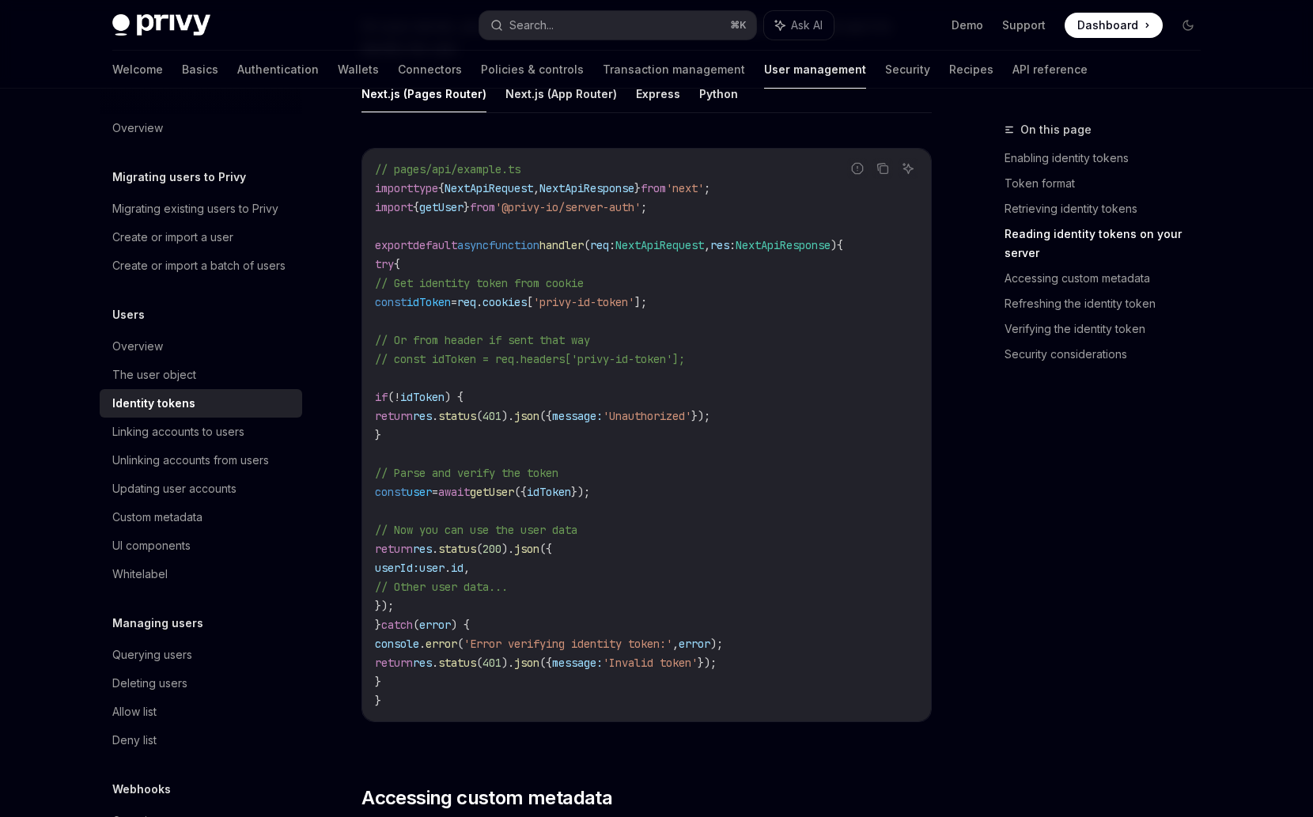
click at [1094, 21] on span "Dashboard" at bounding box center [1107, 25] width 61 height 16
click at [182, 76] on link "Basics" at bounding box center [200, 70] width 36 height 38
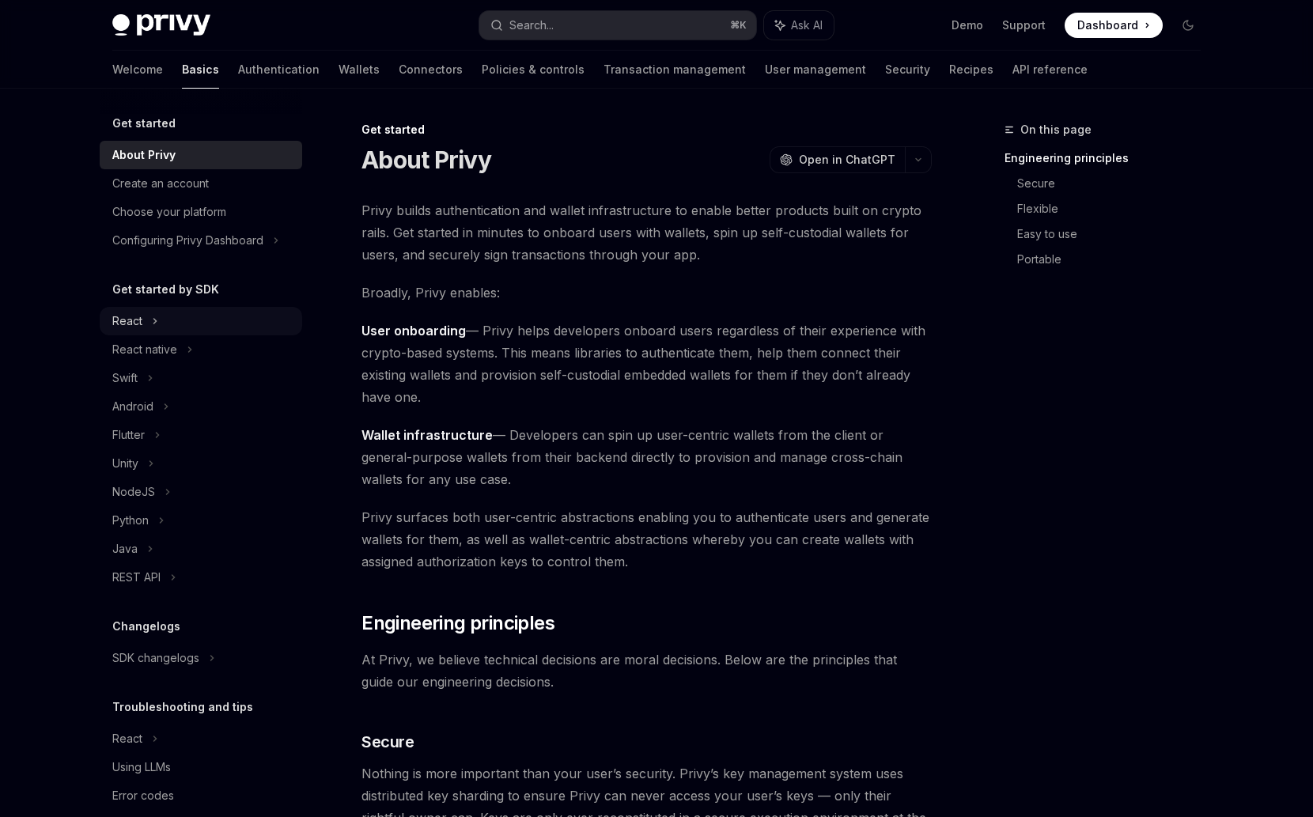
click at [144, 329] on div "React" at bounding box center [201, 321] width 202 height 28
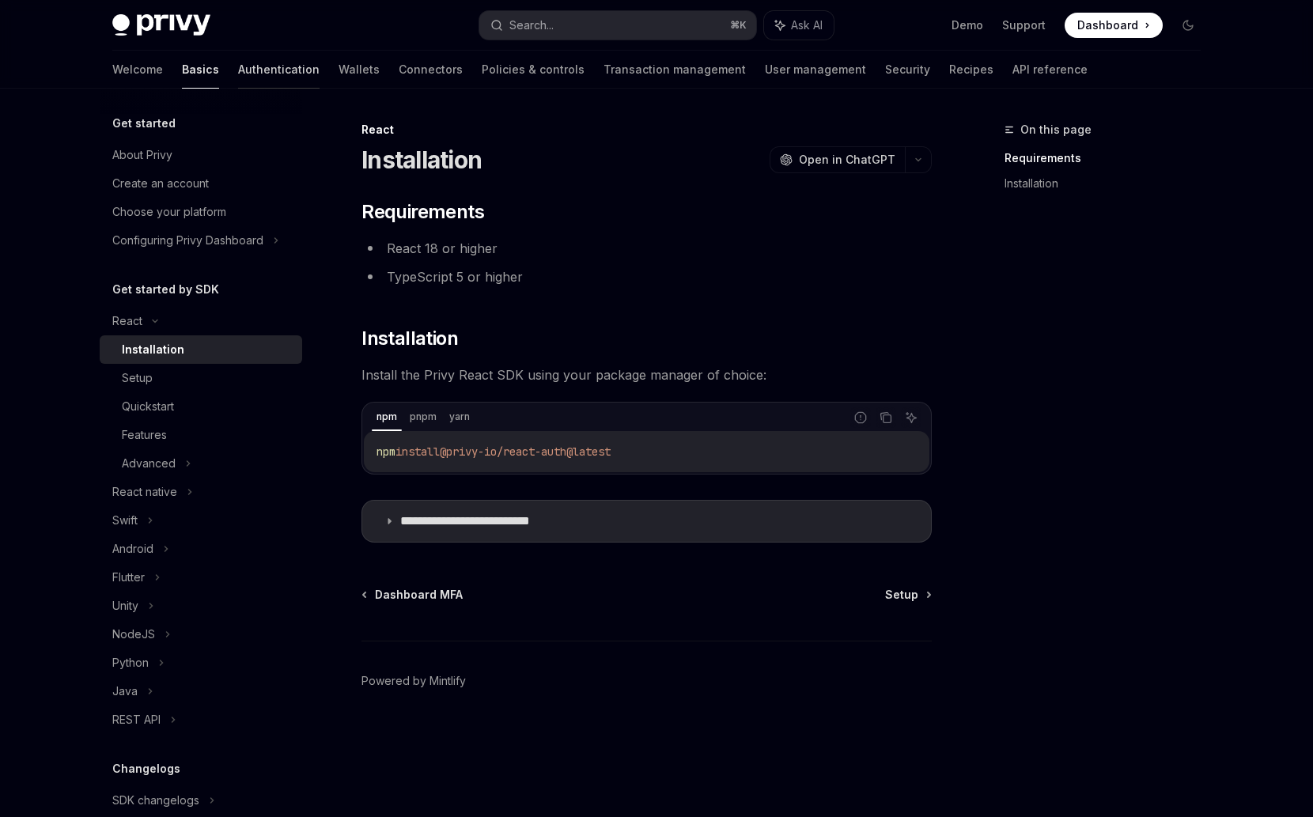
click at [238, 57] on link "Authentication" at bounding box center [278, 70] width 81 height 38
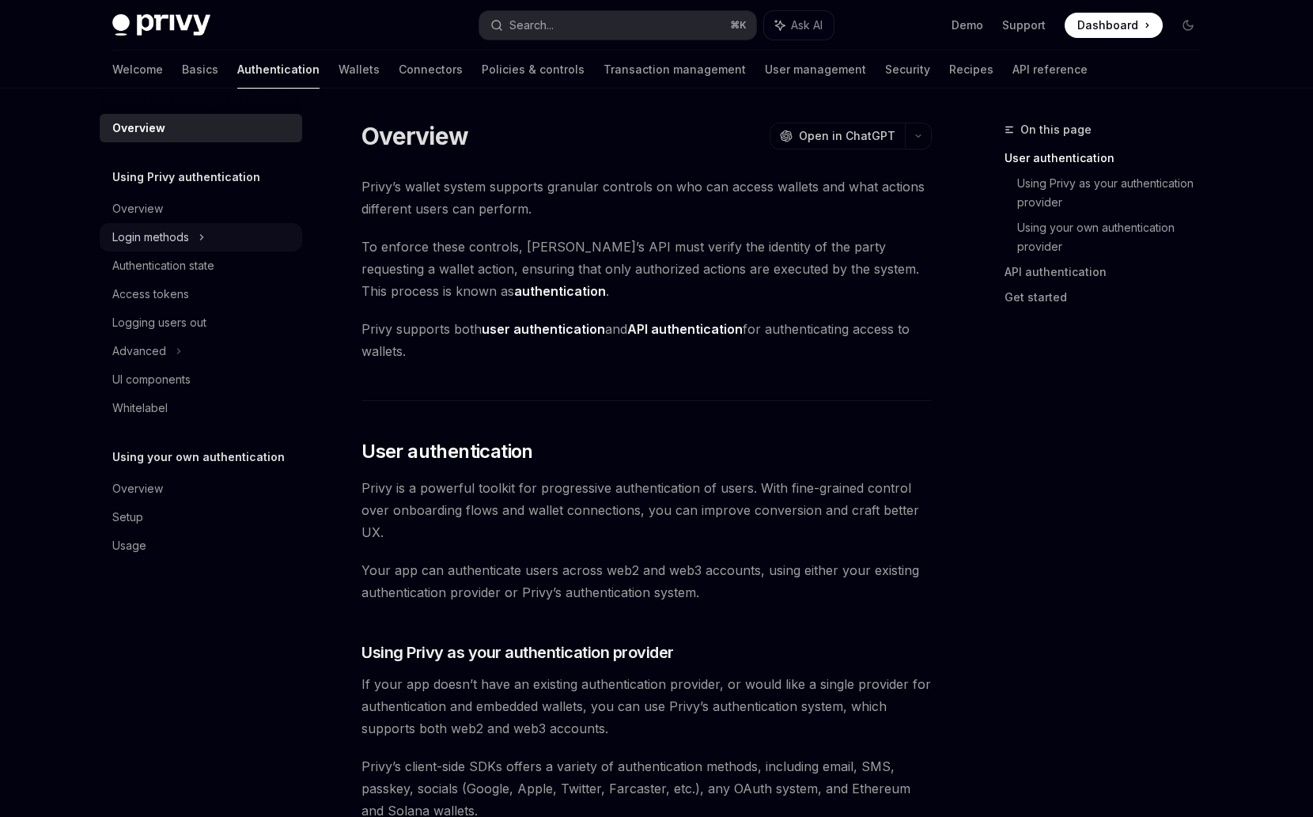
click at [189, 240] on div "Login methods" at bounding box center [150, 237] width 77 height 19
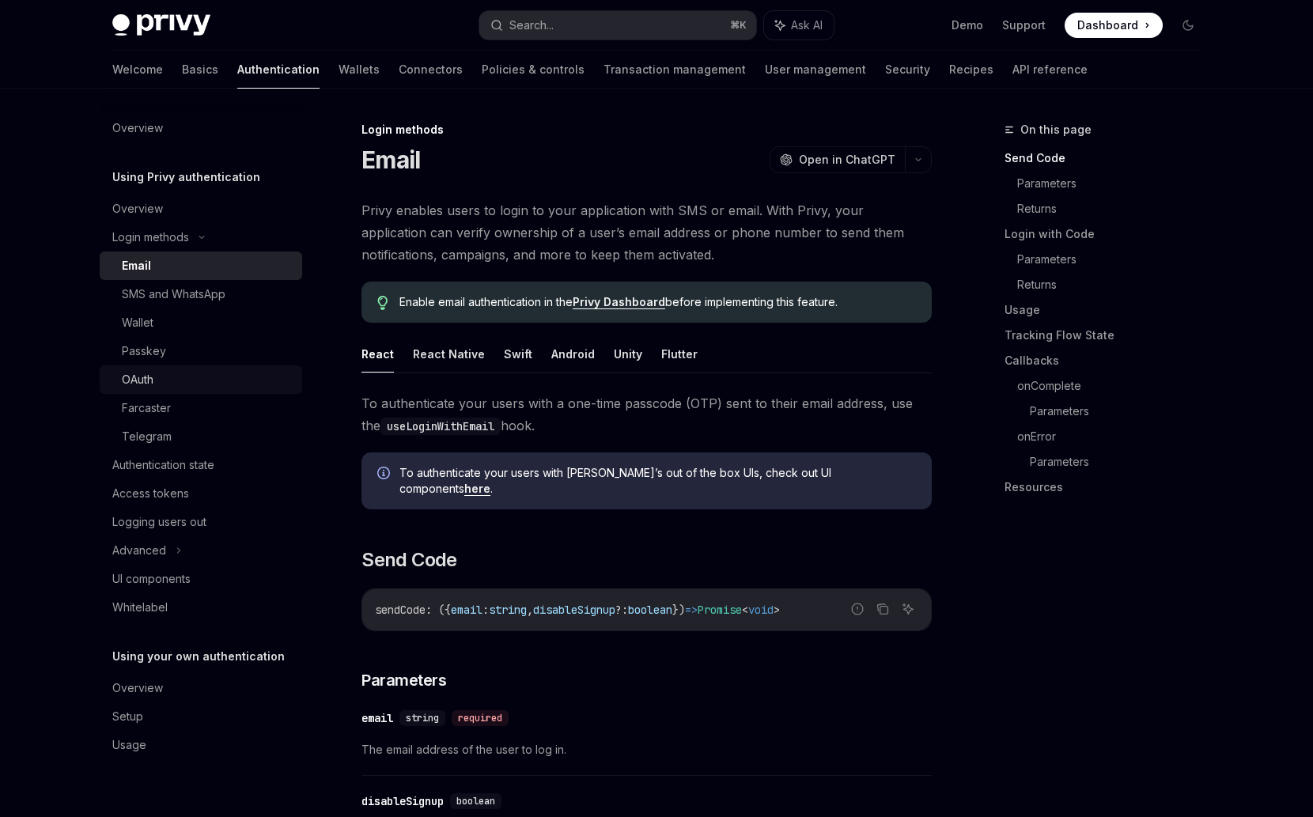
click at [187, 380] on div "OAuth" at bounding box center [207, 379] width 171 height 19
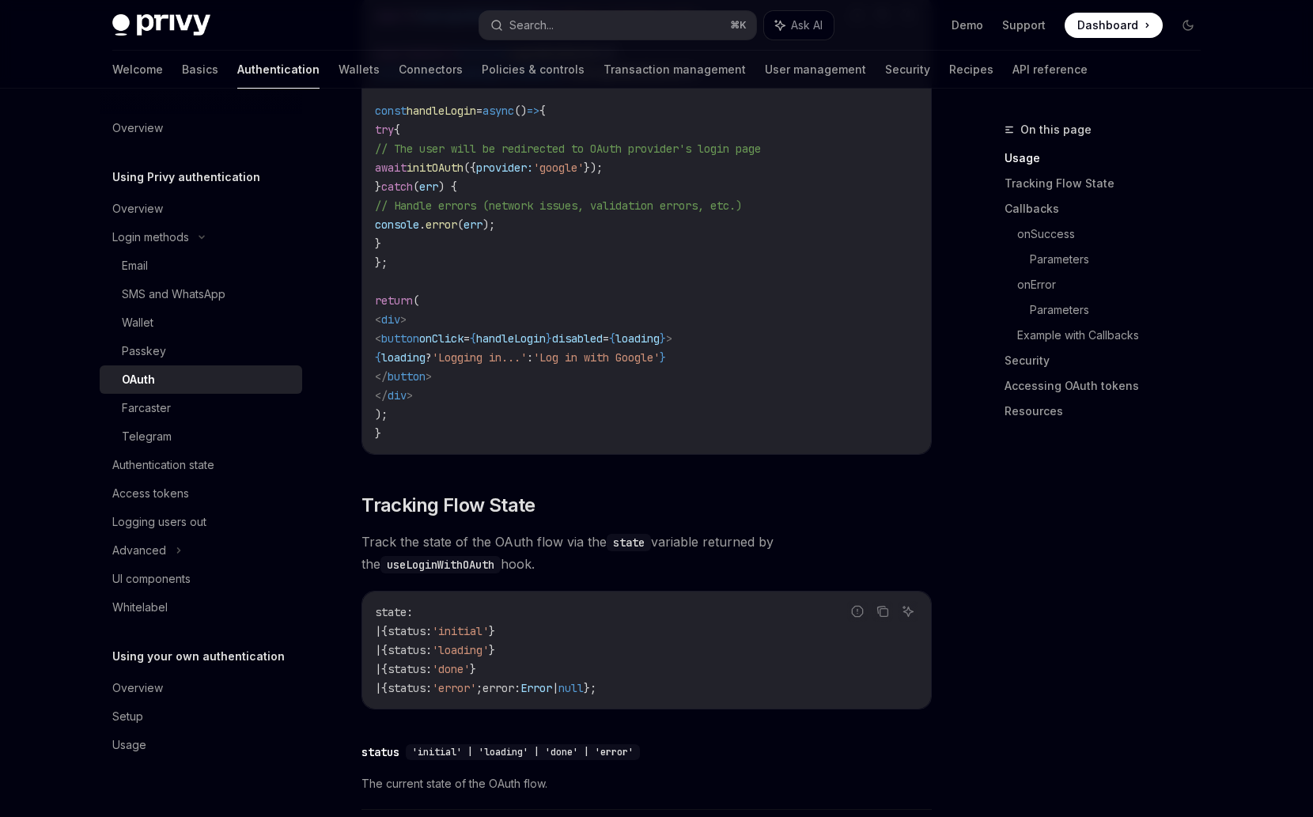
scroll to position [1265, 0]
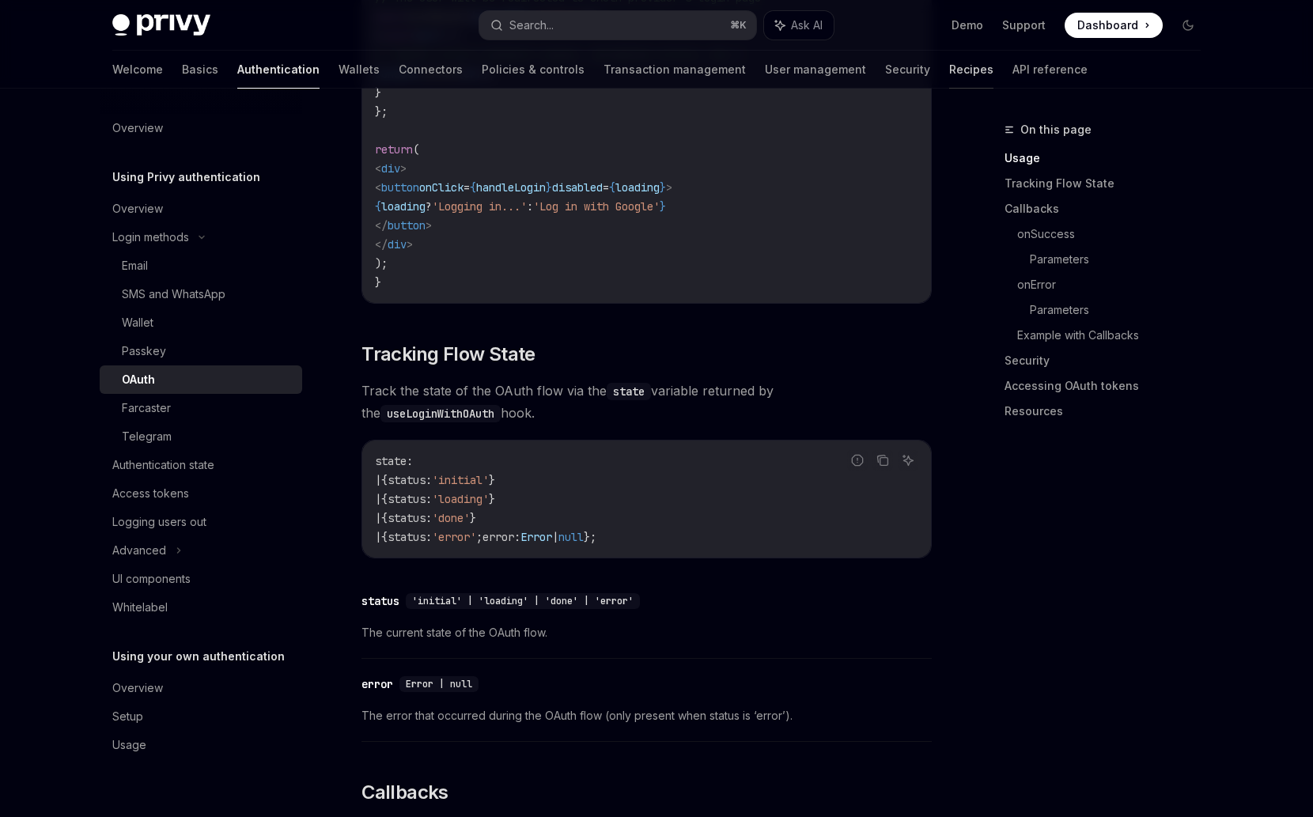
click at [949, 65] on link "Recipes" at bounding box center [971, 70] width 44 height 38
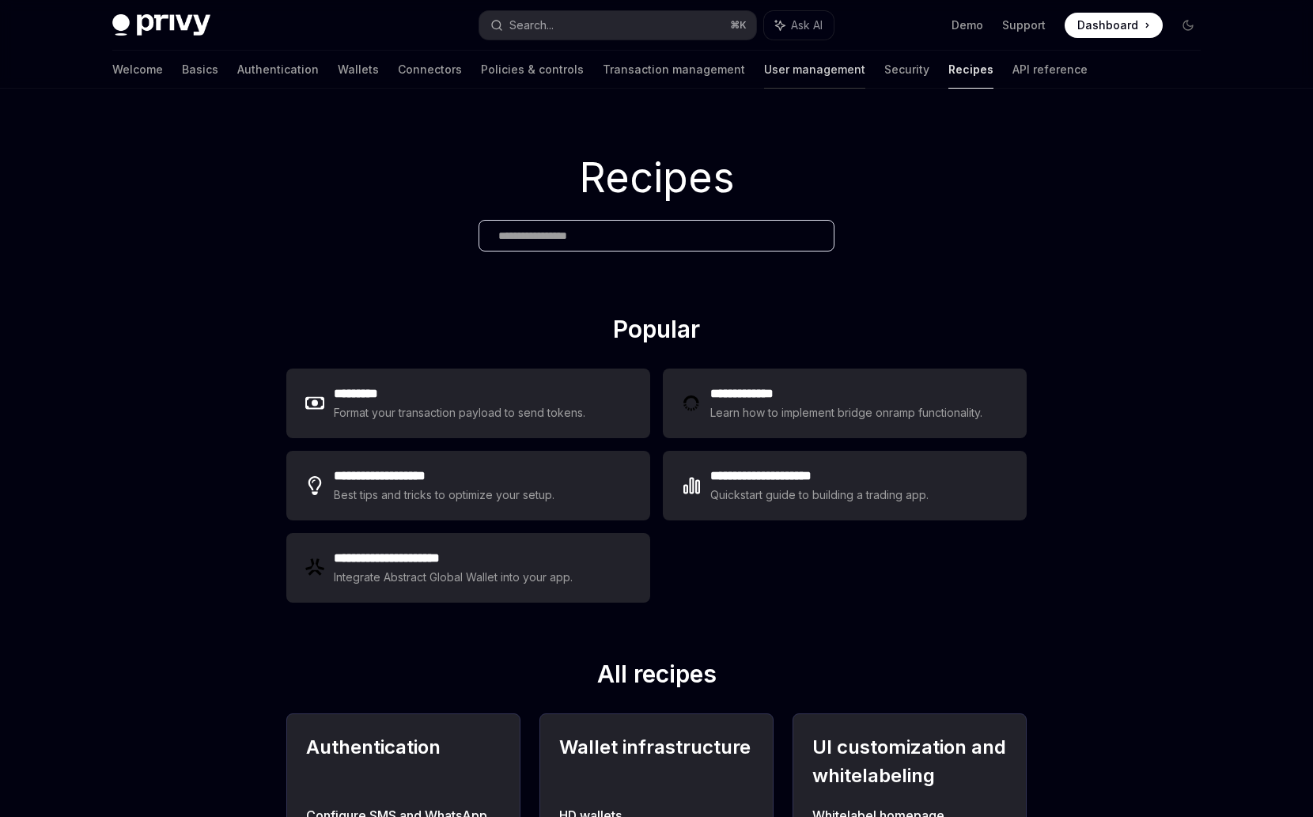
click at [764, 81] on link "User management" at bounding box center [814, 70] width 101 height 38
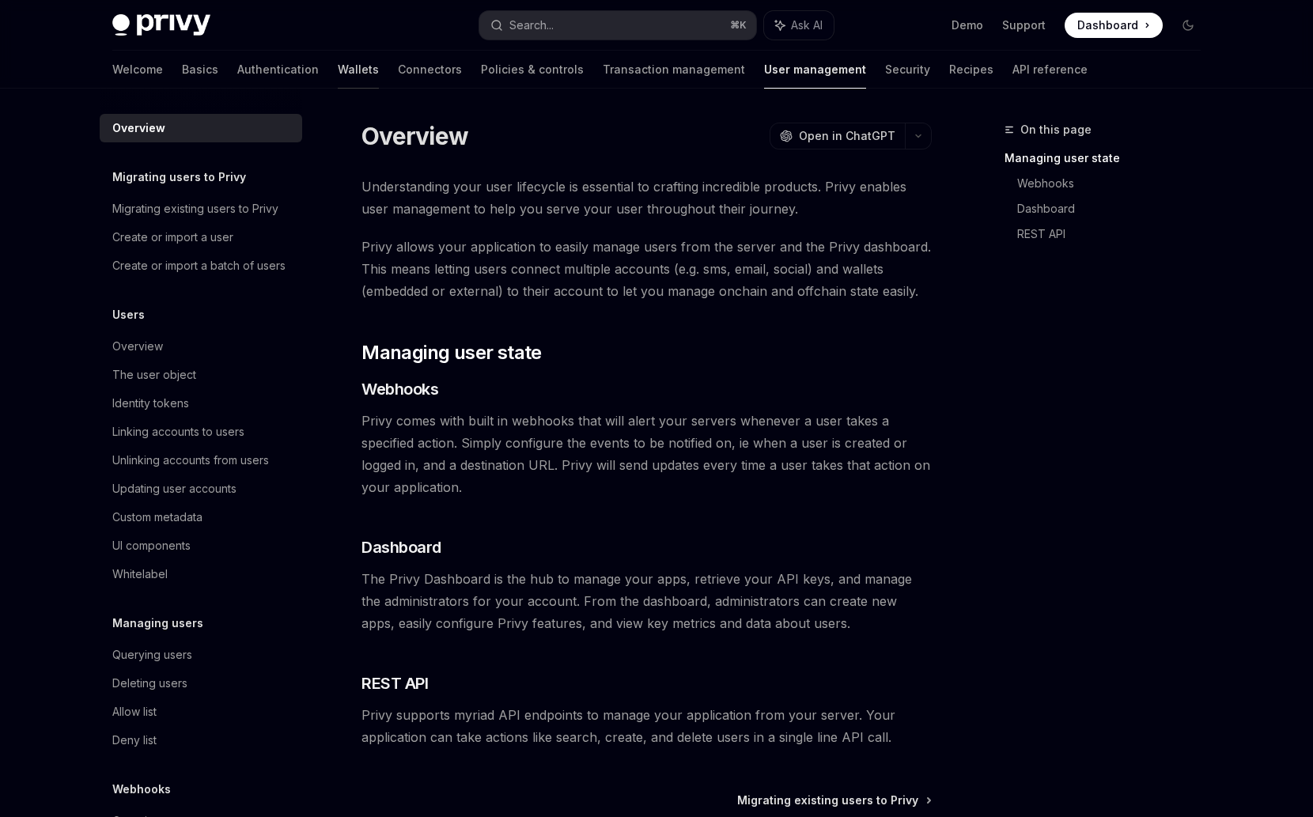
click at [338, 83] on link "Wallets" at bounding box center [358, 70] width 41 height 38
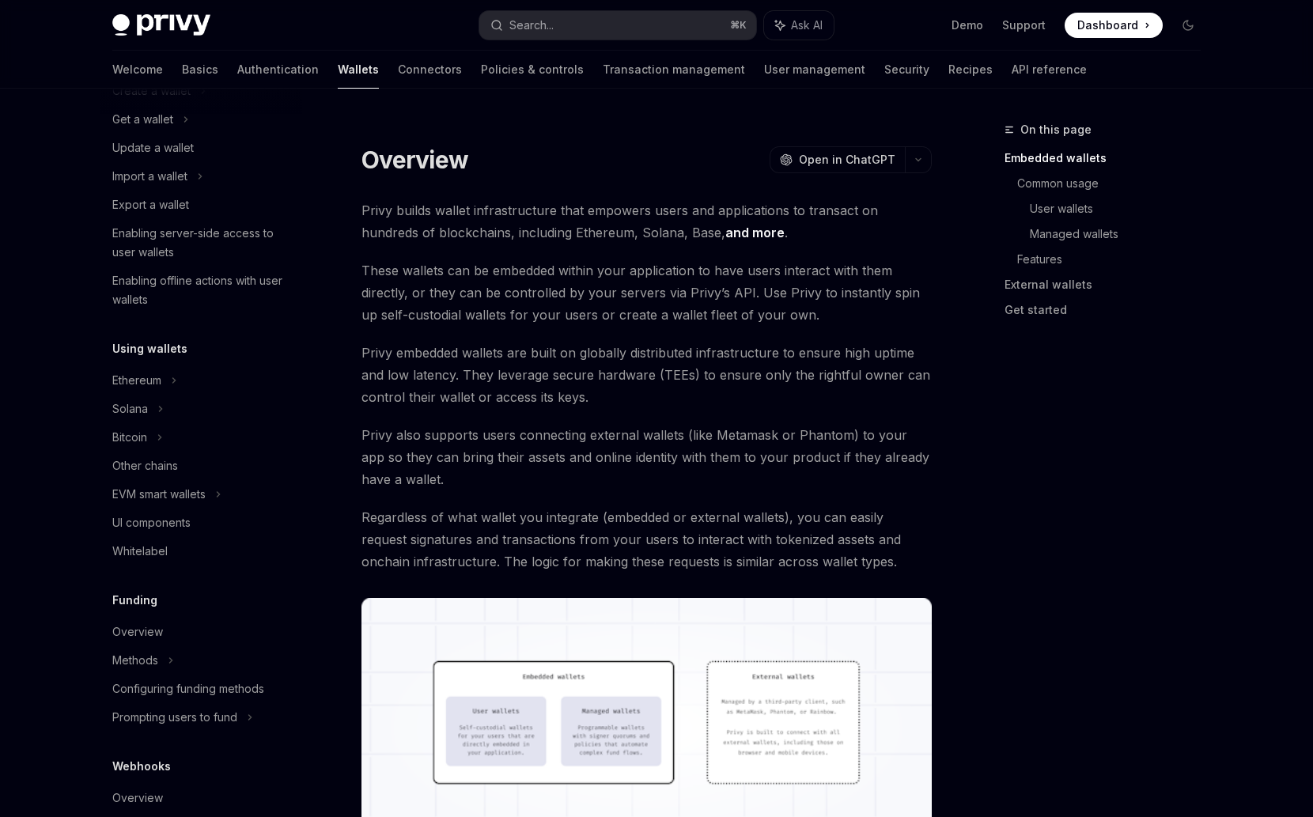
scroll to position [323, 0]
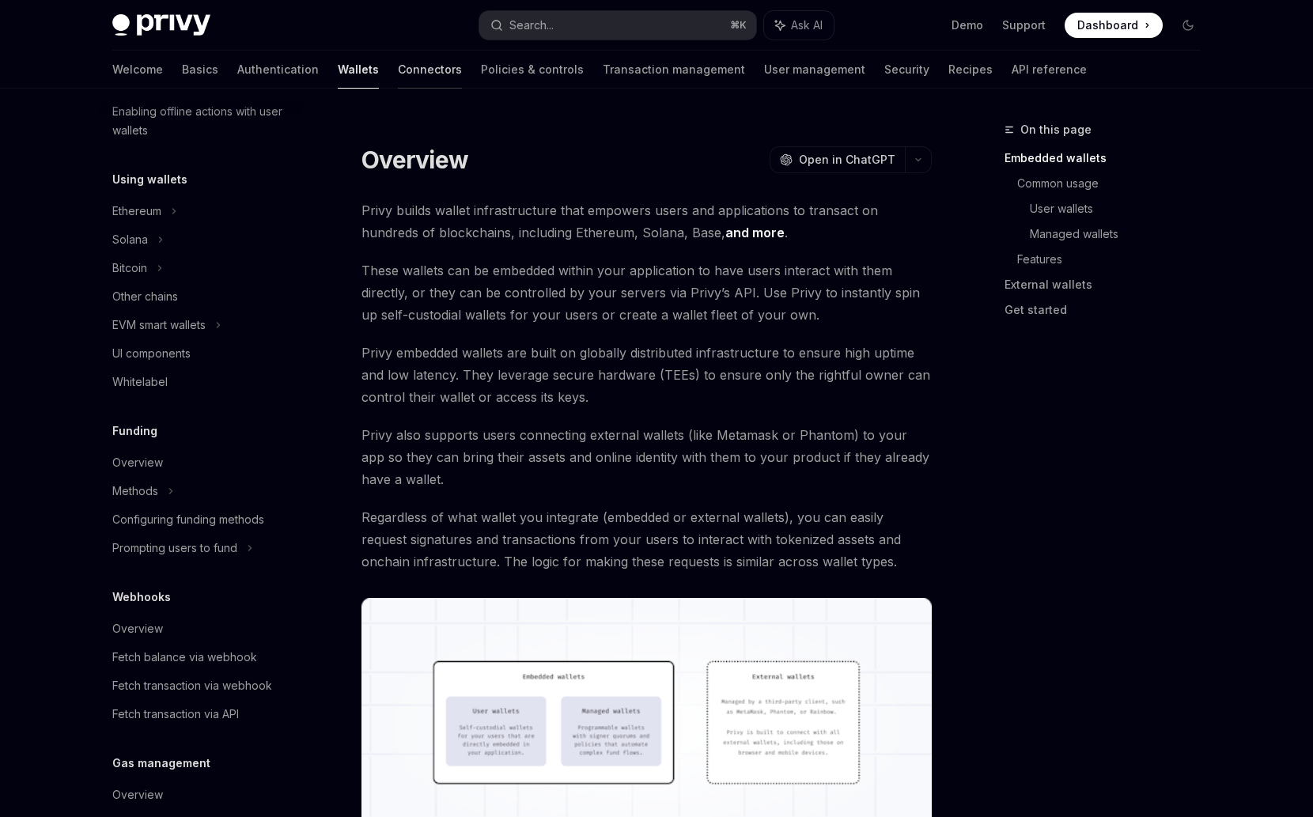
click at [398, 82] on link "Connectors" at bounding box center [430, 70] width 64 height 38
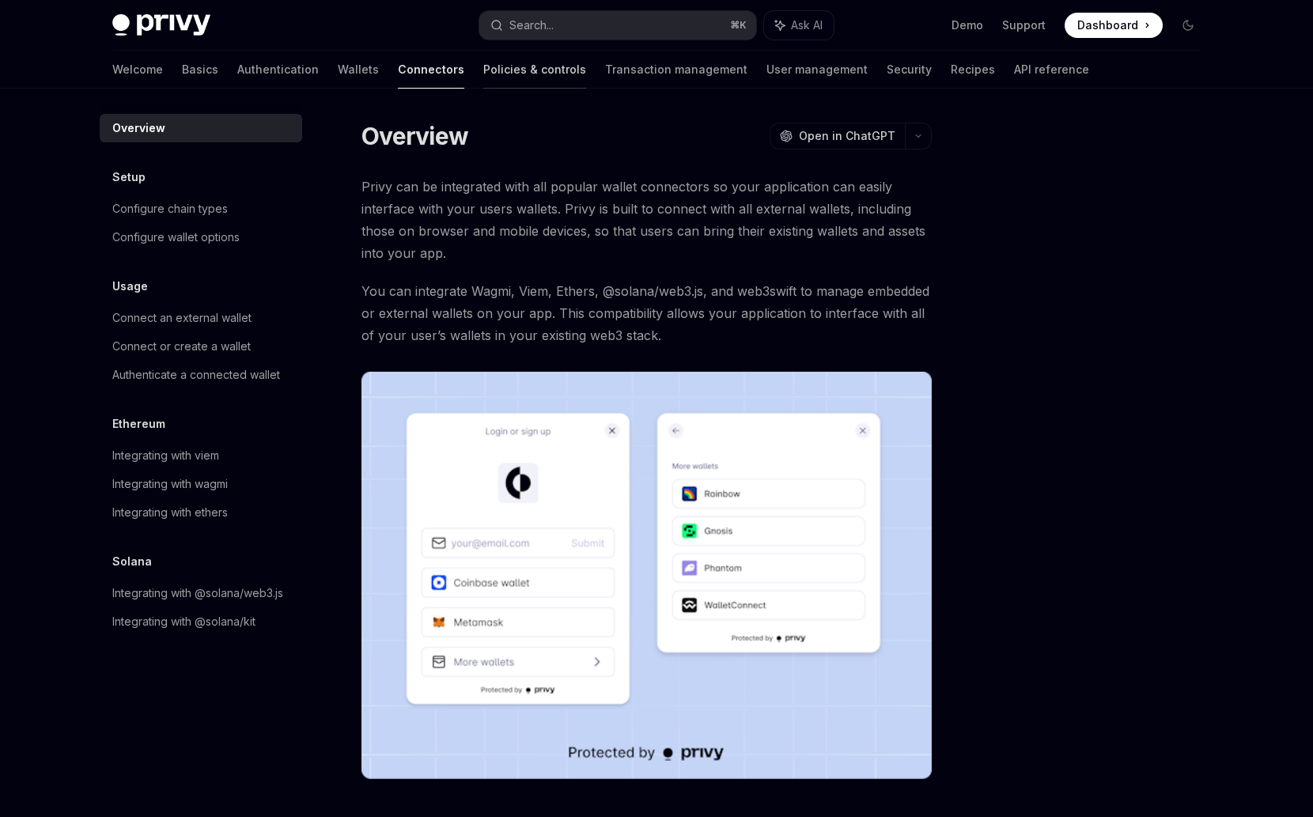
click at [484, 75] on link "Policies & controls" at bounding box center [534, 70] width 103 height 38
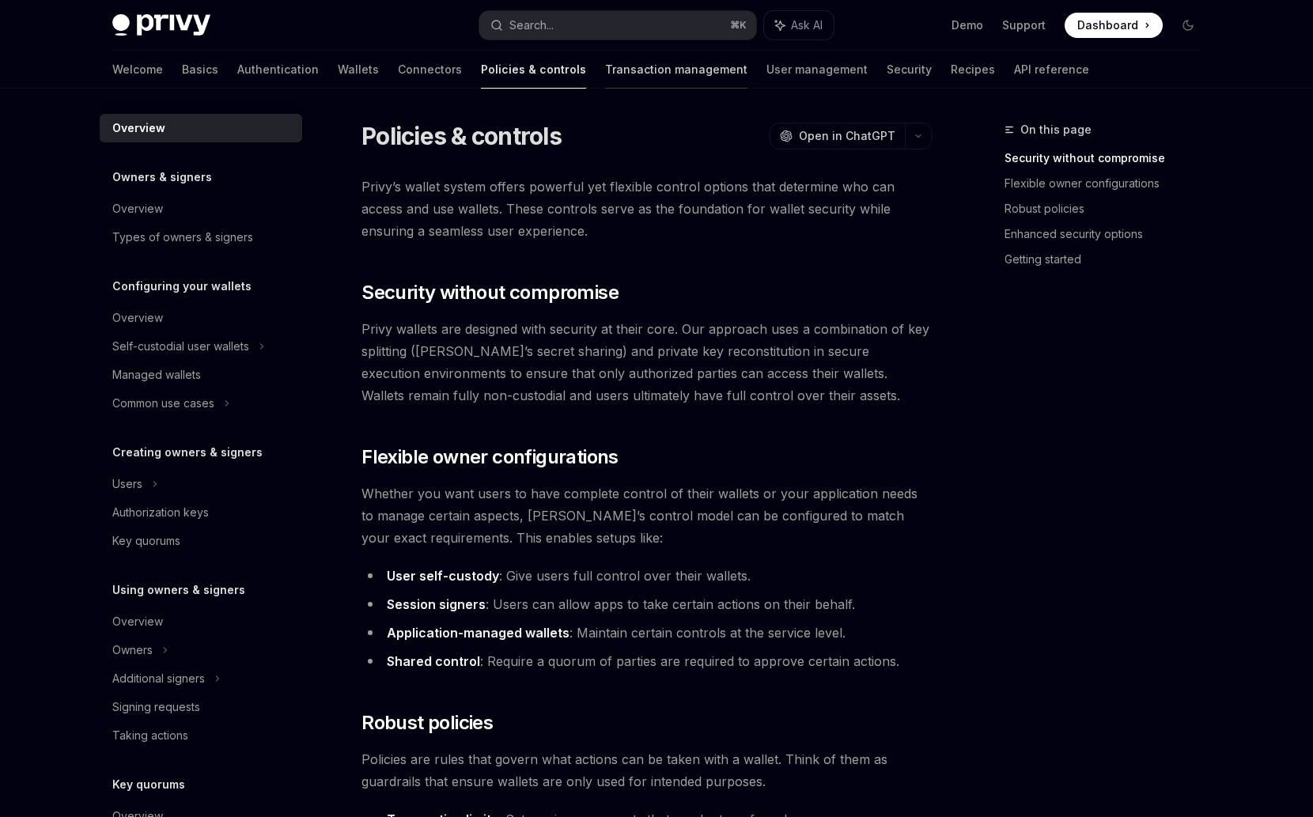
click at [605, 77] on link "Transaction management" at bounding box center [676, 70] width 142 height 38
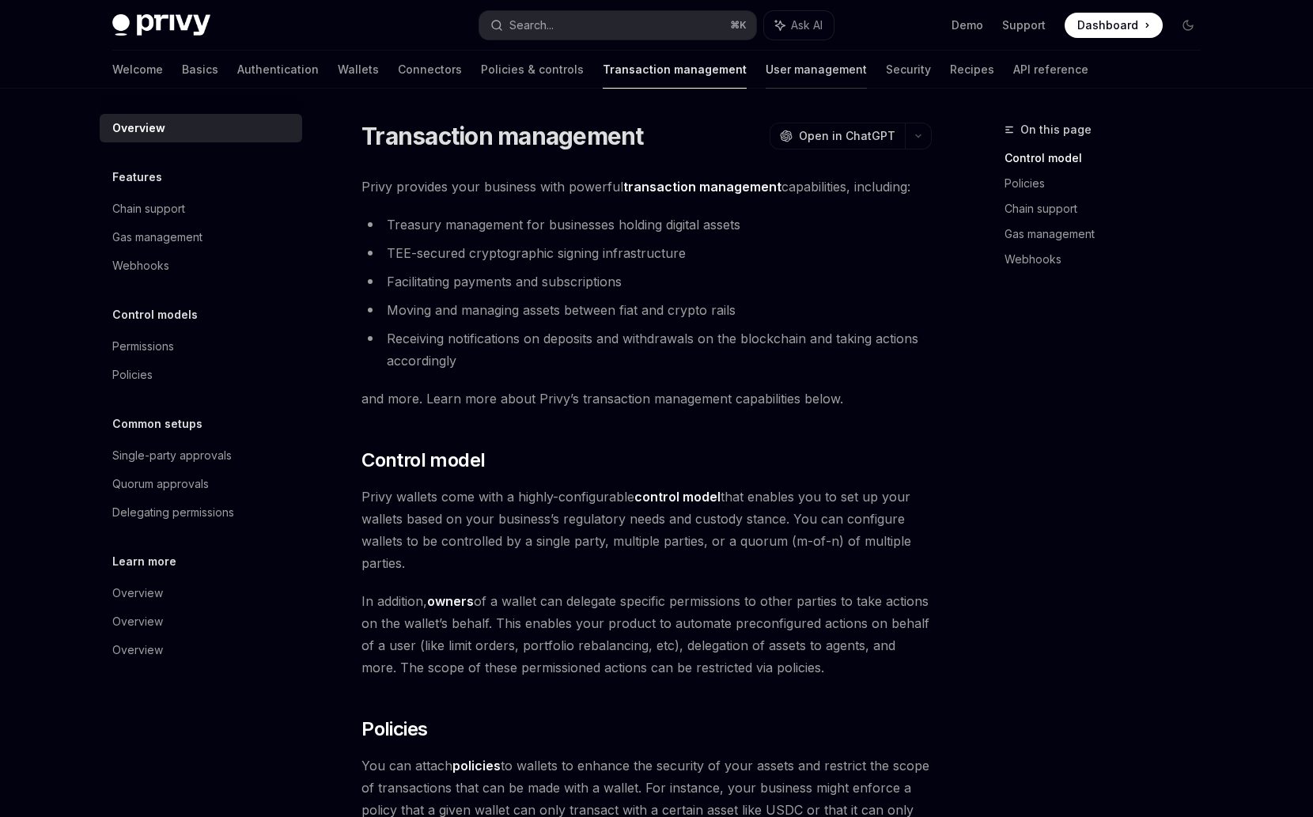
click at [765, 83] on link "User management" at bounding box center [815, 70] width 101 height 38
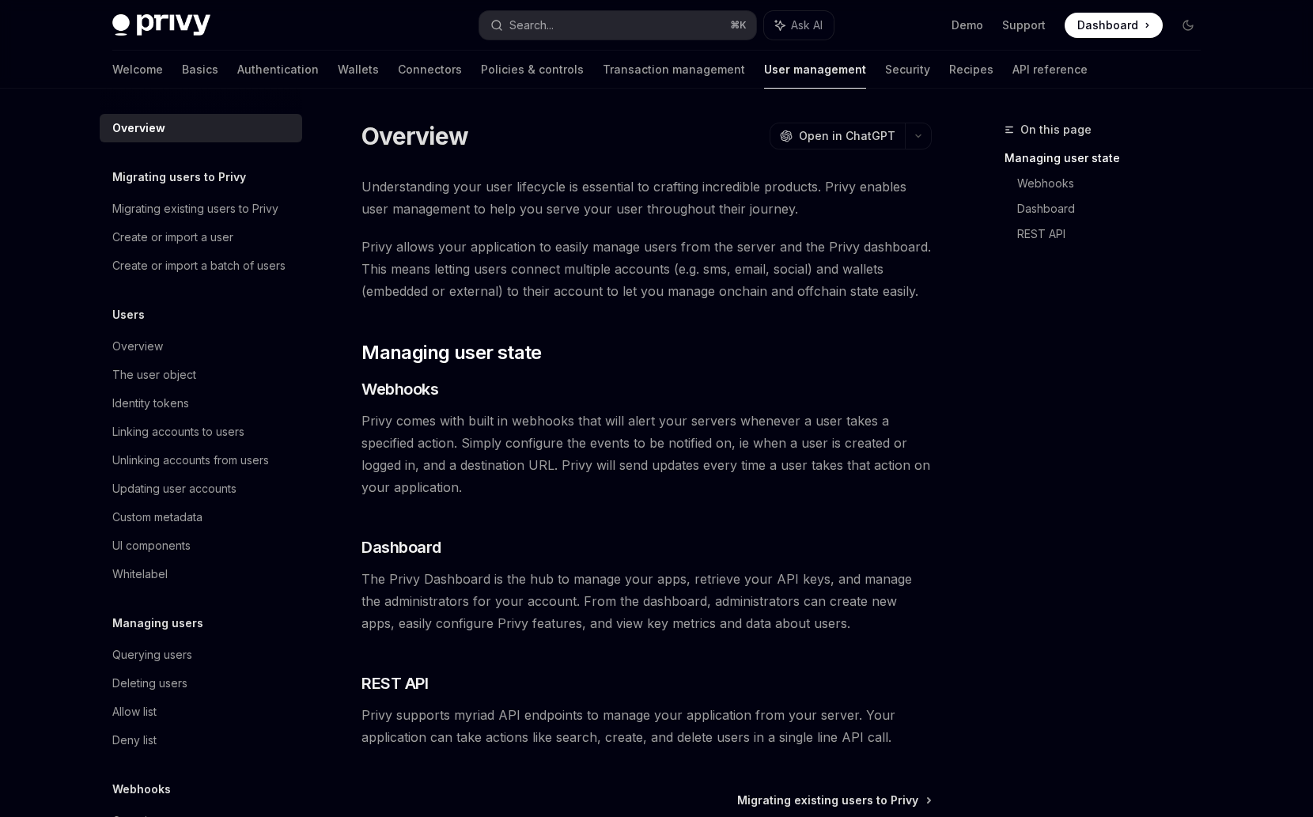
click at [1011, 73] on div "Welcome Basics Authentication Wallets Connectors Policies & controls Transactio…" at bounding box center [656, 70] width 1164 height 38
click at [1012, 72] on link "API reference" at bounding box center [1049, 70] width 75 height 38
type textarea "*"
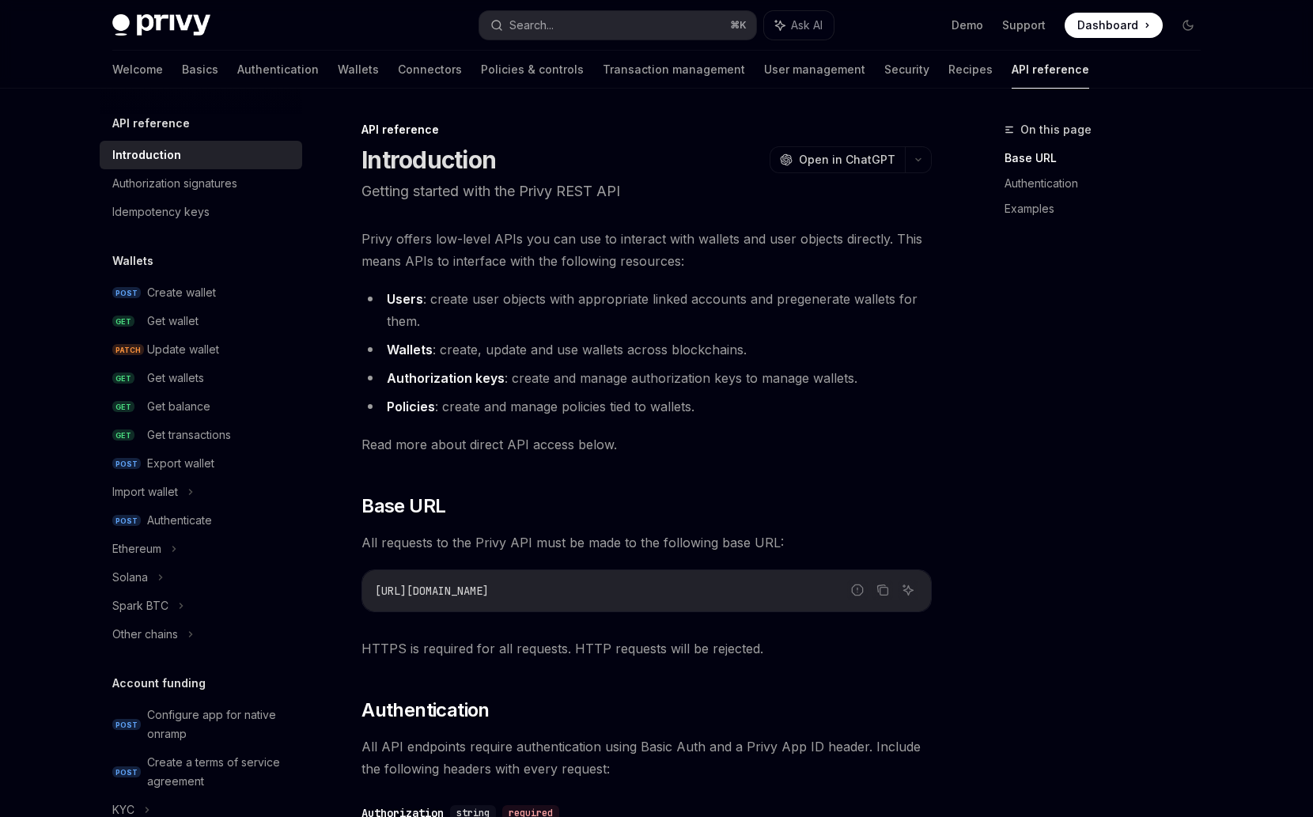
click at [538, 584] on code "[URL][DOMAIN_NAME]" at bounding box center [646, 590] width 543 height 19
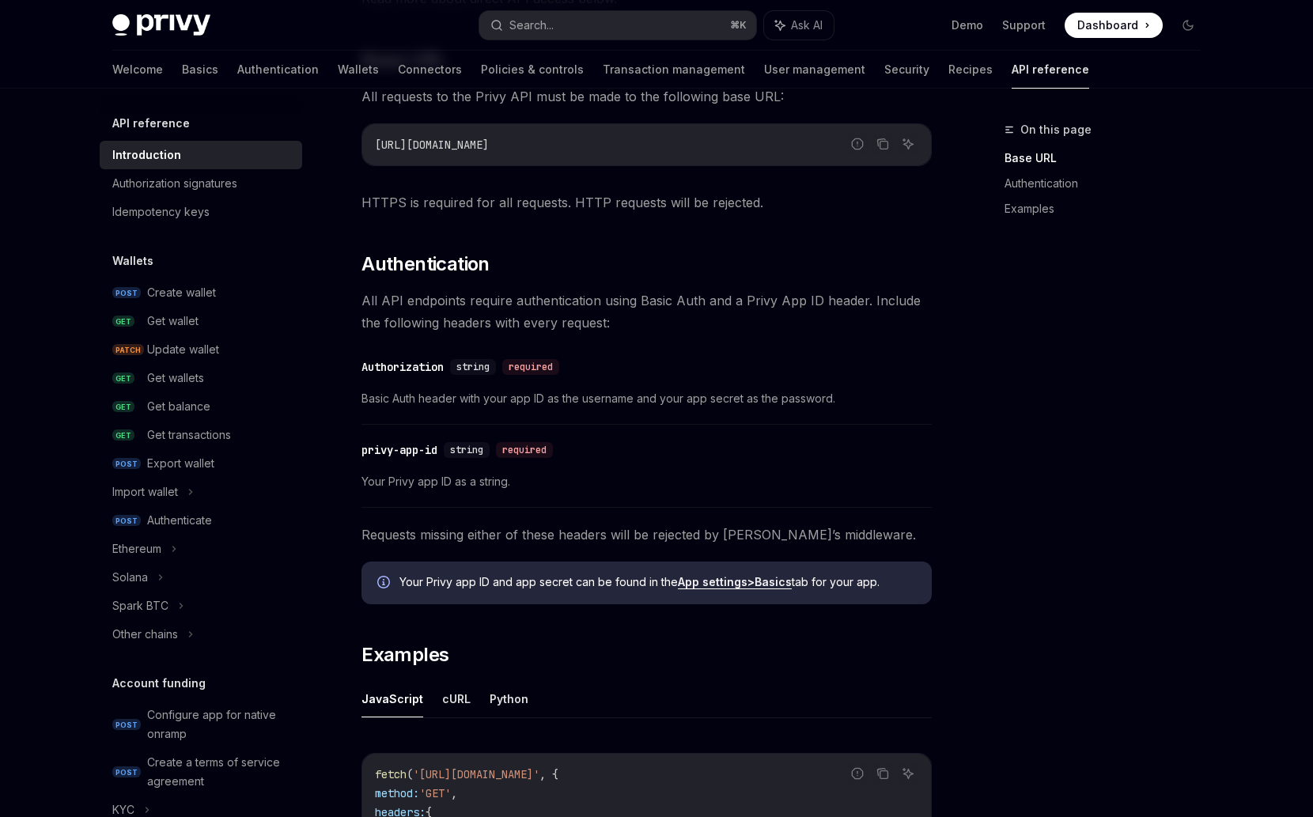
scroll to position [291, 0]
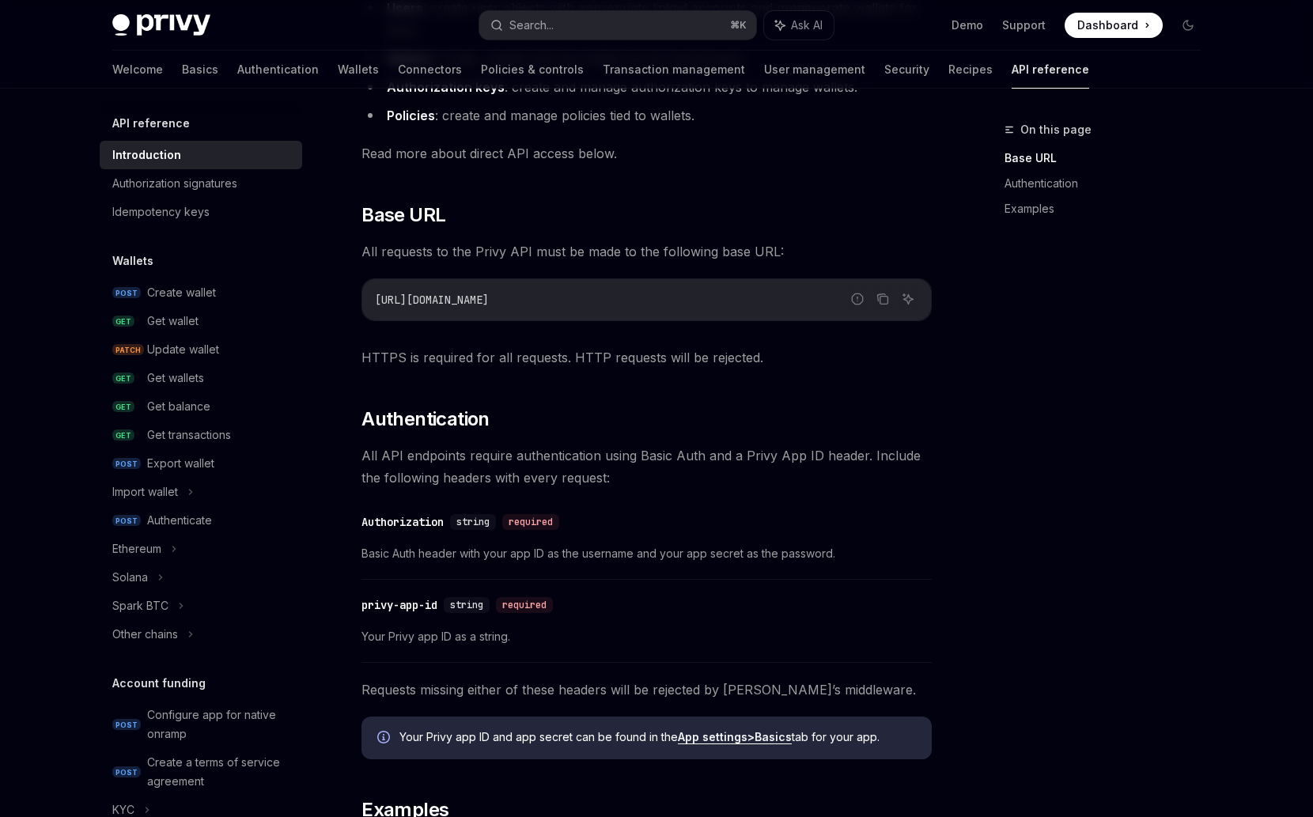
click at [445, 300] on span "[URL][DOMAIN_NAME]" at bounding box center [432, 300] width 114 height 14
click at [463, 300] on span "[URL][DOMAIN_NAME]" at bounding box center [432, 300] width 114 height 14
click at [465, 300] on span "[URL][DOMAIN_NAME]" at bounding box center [432, 300] width 114 height 14
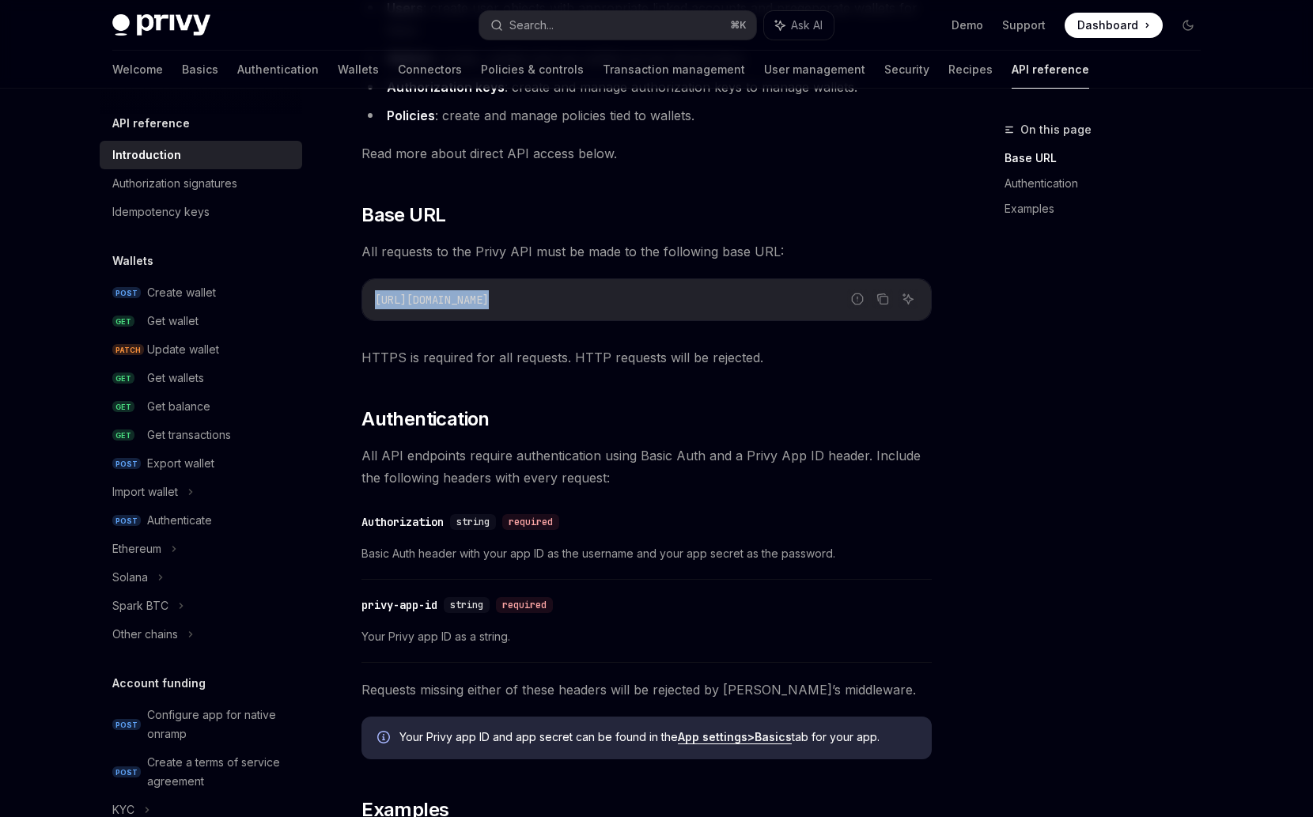
copy span "[URL][DOMAIN_NAME]"
